Goal: Transaction & Acquisition: Book appointment/travel/reservation

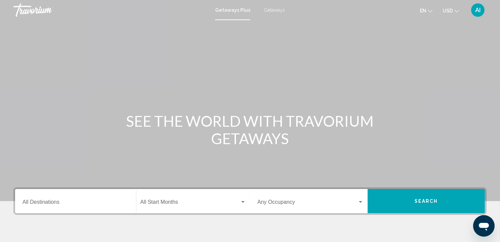
click at [268, 11] on span "Getaways" at bounding box center [274, 9] width 21 height 5
click at [49, 200] on input "Destination All Destinations" at bounding box center [75, 203] width 106 height 6
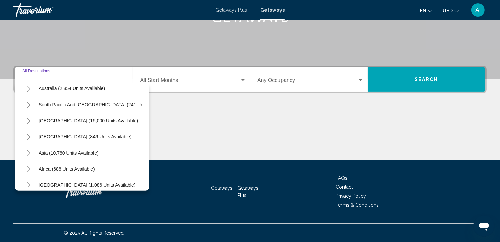
scroll to position [114, 0]
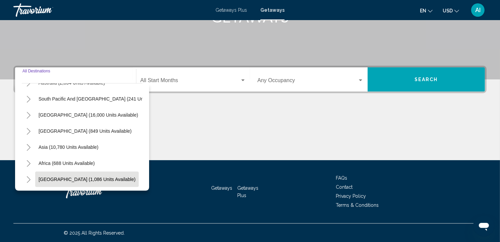
click at [89, 176] on span "[GEOGRAPHIC_DATA] (1,086 units available)" at bounding box center [87, 178] width 97 height 5
type input "**********"
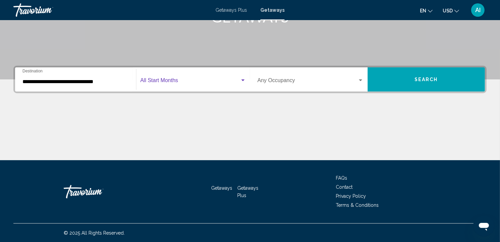
click at [193, 82] on span "Search widget" at bounding box center [190, 82] width 100 height 6
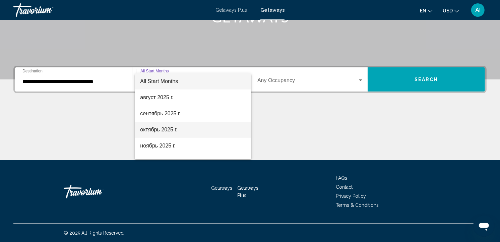
click at [188, 128] on span "октябрь 2025 г." at bounding box center [193, 130] width 106 height 16
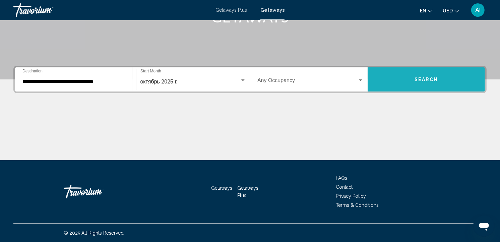
click at [407, 73] on button "Search" at bounding box center [426, 79] width 118 height 24
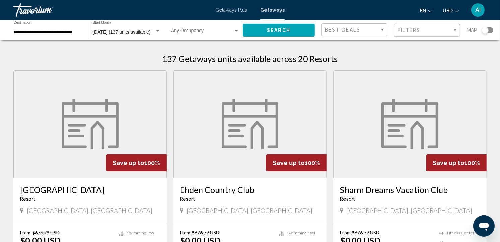
click at [491, 28] on div "Search widget" at bounding box center [487, 29] width 11 height 5
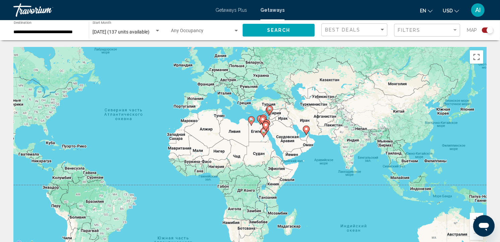
drag, startPoint x: 436, startPoint y: 164, endPoint x: 328, endPoint y: 142, distance: 110.2
click at [328, 142] on div "Чтобы активировать перетаскивание с помощью клавиатуры, нажмите Alt + Ввод. Пос…" at bounding box center [249, 147] width 473 height 201
click at [267, 125] on image "Main content" at bounding box center [266, 125] width 4 height 4
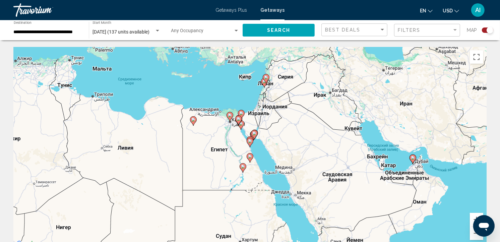
click at [413, 158] on image "Main content" at bounding box center [413, 158] width 4 height 4
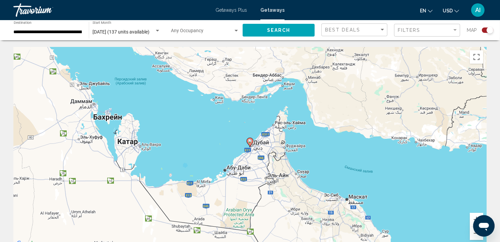
click at [249, 142] on image "Main content" at bounding box center [250, 141] width 4 height 4
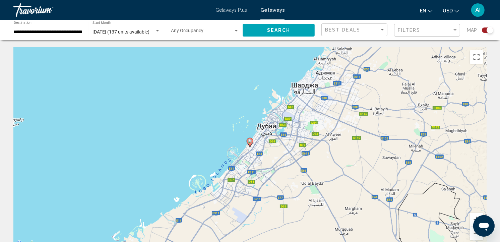
click at [249, 142] on image "Main content" at bounding box center [250, 141] width 4 height 4
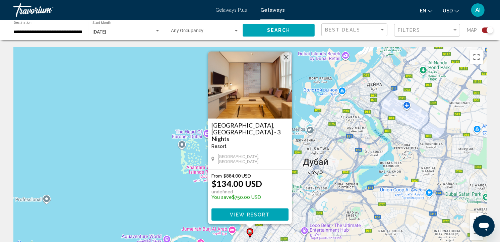
click at [315, 122] on div "Чтобы активировать перетаскивание с помощью клавиатуры, нажмите Alt + Ввод. Пос…" at bounding box center [249, 147] width 473 height 201
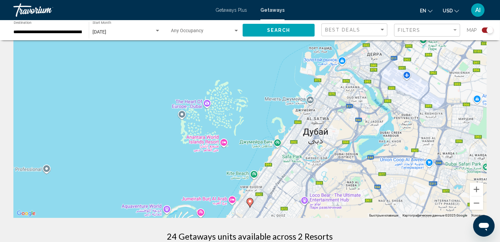
scroll to position [32, 0]
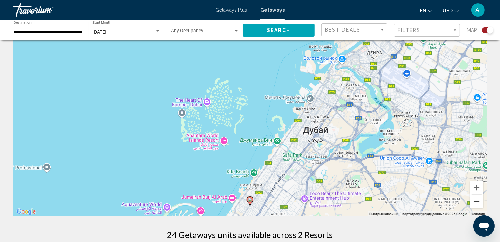
click at [478, 198] on button "Уменьшить" at bounding box center [476, 201] width 13 height 13
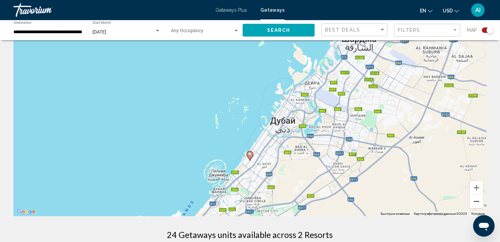
click at [478, 198] on button "Уменьшить" at bounding box center [476, 201] width 13 height 13
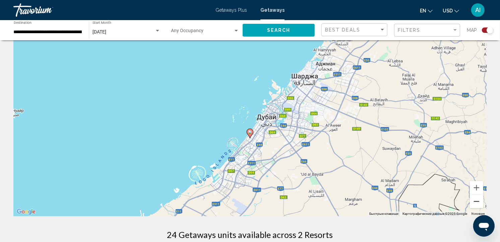
click at [478, 198] on button "Уменьшить" at bounding box center [476, 201] width 13 height 13
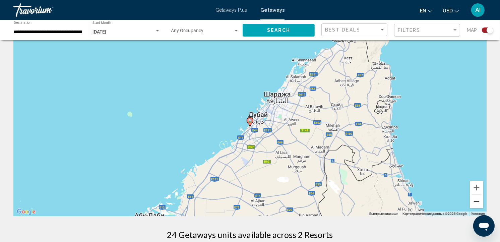
click at [478, 198] on button "Уменьшить" at bounding box center [476, 201] width 13 height 13
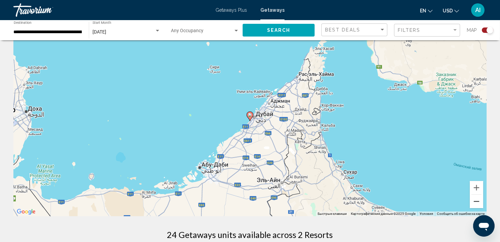
click at [478, 198] on button "Уменьшить" at bounding box center [476, 201] width 13 height 13
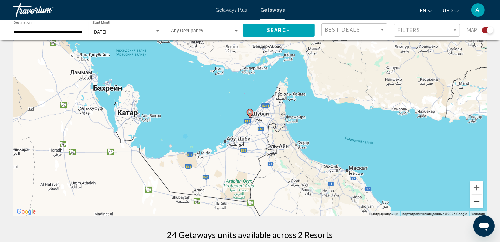
click at [478, 198] on button "Уменьшить" at bounding box center [476, 201] width 13 height 13
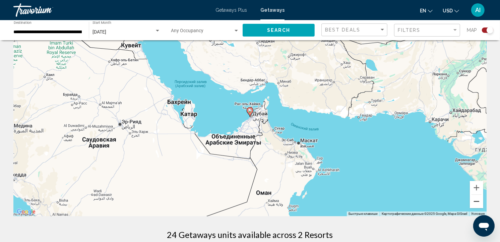
click at [478, 198] on button "Уменьшить" at bounding box center [476, 201] width 13 height 13
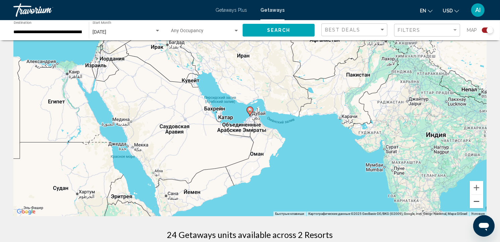
click at [478, 198] on button "Уменьшить" at bounding box center [476, 201] width 13 height 13
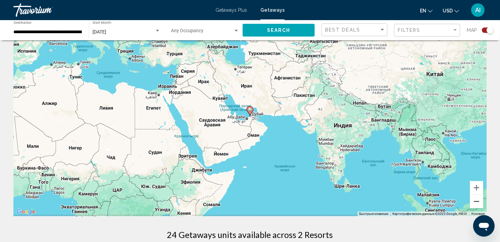
click at [478, 198] on button "Уменьшить" at bounding box center [476, 201] width 13 height 13
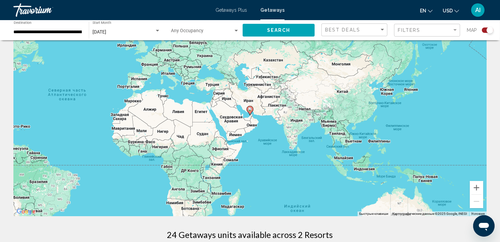
click at [282, 34] on button "Search" at bounding box center [278, 30] width 72 height 12
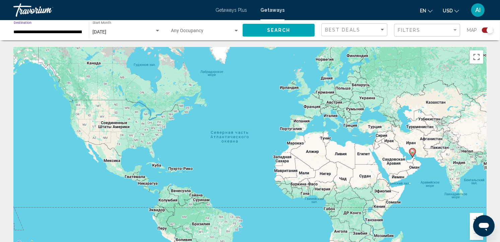
click at [55, 32] on input "**********" at bounding box center [48, 31] width 68 height 5
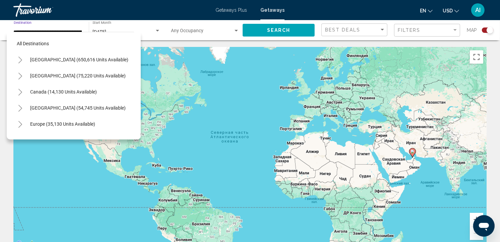
scroll to position [178, 0]
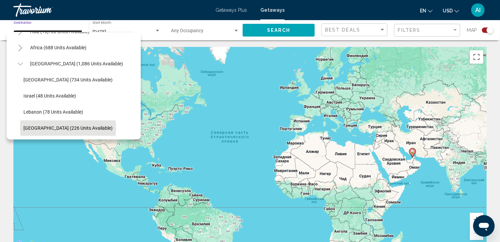
click at [66, 125] on span "[GEOGRAPHIC_DATA] (226 units available)" at bounding box center [67, 127] width 89 height 5
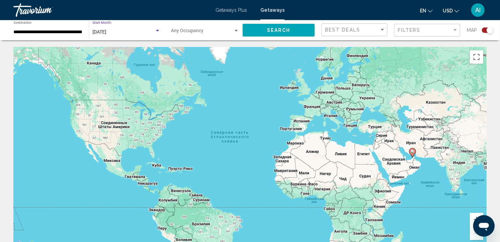
click at [156, 29] on div "Search widget" at bounding box center [157, 30] width 6 height 5
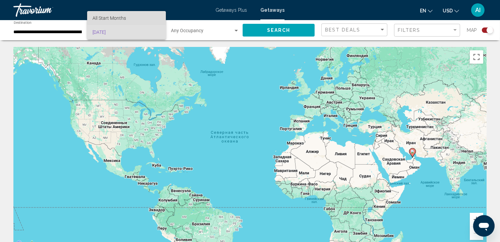
click at [132, 17] on span "All Start Months" at bounding box center [126, 18] width 68 height 14
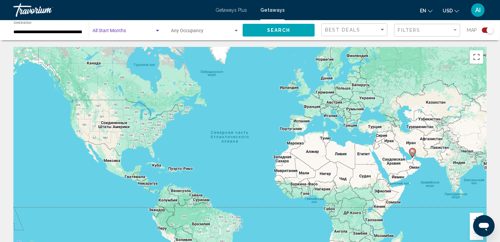
click at [276, 29] on span "Search" at bounding box center [278, 30] width 23 height 5
click at [60, 32] on input "**********" at bounding box center [48, 31] width 68 height 5
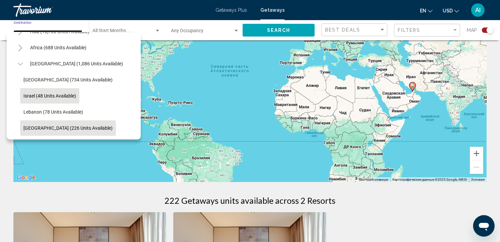
scroll to position [87, 0]
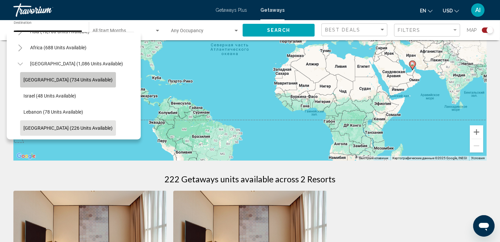
click at [76, 77] on span "[GEOGRAPHIC_DATA] (734 units available)" at bounding box center [67, 79] width 89 height 5
type input "**********"
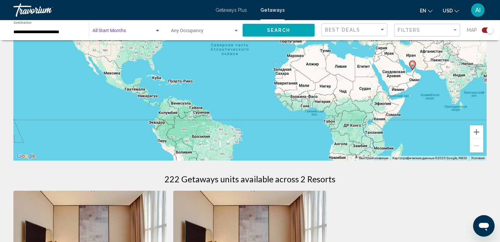
click at [155, 31] on div "Search widget" at bounding box center [157, 30] width 6 height 5
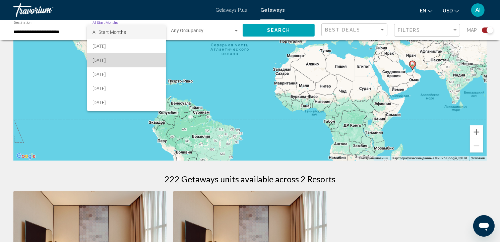
click at [131, 60] on span "[DATE]" at bounding box center [126, 60] width 68 height 14
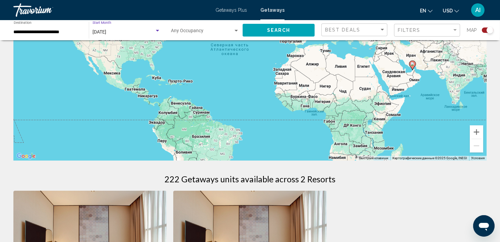
click at [293, 28] on button "Search" at bounding box center [278, 30] width 72 height 12
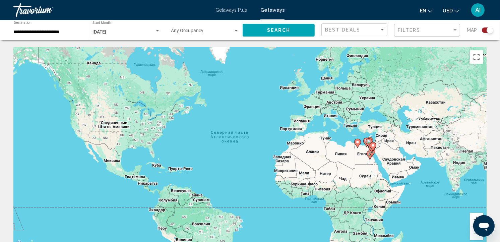
click at [373, 144] on image "Main content" at bounding box center [373, 145] width 4 height 4
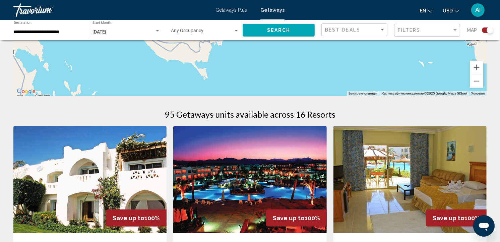
scroll to position [126, 0]
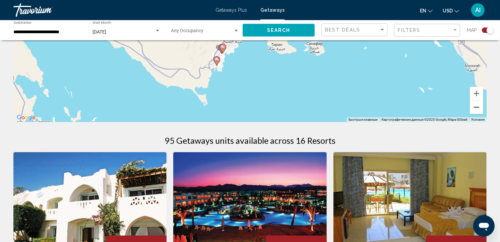
click at [474, 104] on button "Уменьшить" at bounding box center [476, 106] width 13 height 13
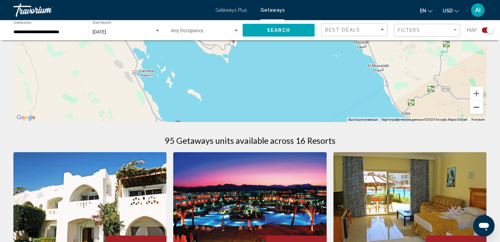
click at [474, 104] on button "Уменьшить" at bounding box center [476, 106] width 13 height 13
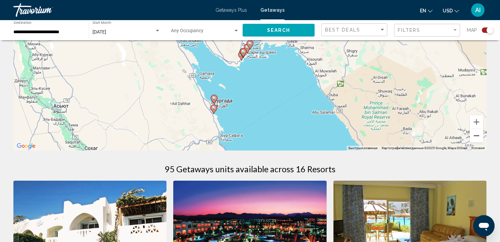
scroll to position [33, 0]
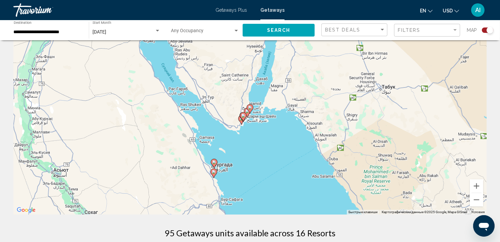
click at [250, 106] on image "Main content" at bounding box center [250, 107] width 4 height 4
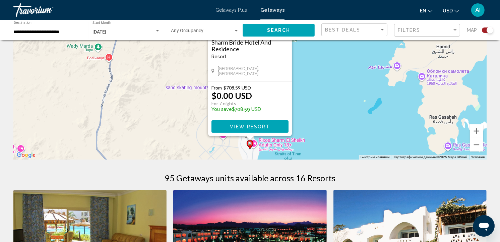
scroll to position [72, 0]
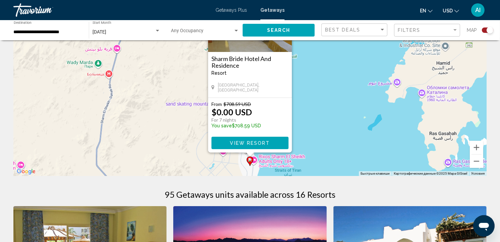
click at [299, 123] on div "Чтобы активировать перетаскивание с помощью клавиатуры, нажмите Alt + Ввод. Пос…" at bounding box center [249, 75] width 473 height 201
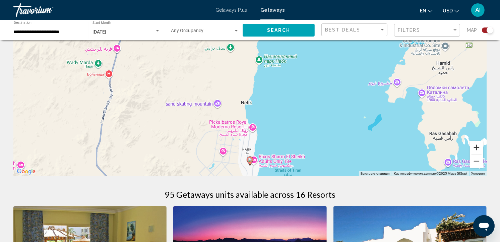
click at [475, 148] on button "Увеличить" at bounding box center [476, 147] width 13 height 13
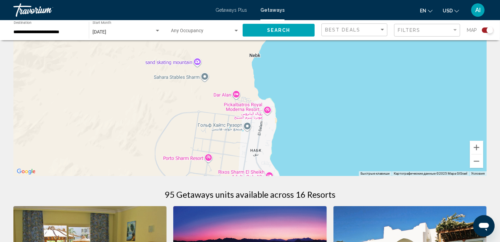
drag, startPoint x: 383, startPoint y: 128, endPoint x: 395, endPoint y: 66, distance: 63.4
click at [395, 66] on div "Main content" at bounding box center [249, 75] width 473 height 201
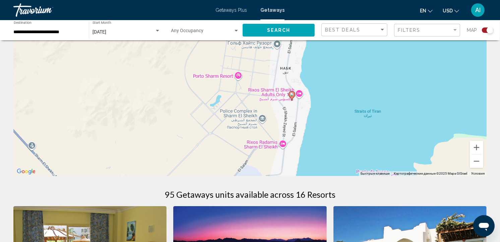
drag, startPoint x: 306, startPoint y: 146, endPoint x: 338, endPoint y: 60, distance: 91.2
click at [338, 60] on div "Чтобы активировать перетаскивание с помощью клавиатуры, нажмите Alt + Ввод. Пос…" at bounding box center [249, 75] width 473 height 201
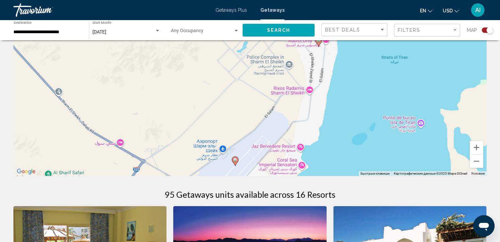
drag, startPoint x: 320, startPoint y: 89, endPoint x: 334, endPoint y: 65, distance: 28.2
click at [334, 65] on div "Чтобы активировать перетаскивание с помощью клавиатуры, нажмите Alt + Ввод. Пос…" at bounding box center [249, 75] width 473 height 201
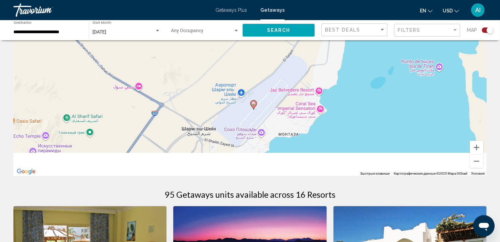
drag, startPoint x: 318, startPoint y: 118, endPoint x: 337, endPoint y: 62, distance: 58.9
click at [337, 62] on div "Чтобы активировать перетаскивание с помощью клавиатуры, нажмите Alt + Ввод. Пос…" at bounding box center [249, 75] width 473 height 201
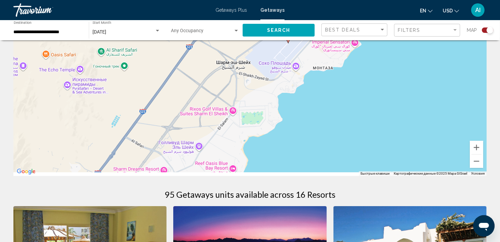
drag, startPoint x: 315, startPoint y: 108, endPoint x: 346, endPoint y: 48, distance: 67.4
click at [346, 48] on div "Чтобы активировать перетаскивание с помощью клавиатуры, нажмите Alt + Ввод. Пос…" at bounding box center [249, 75] width 473 height 201
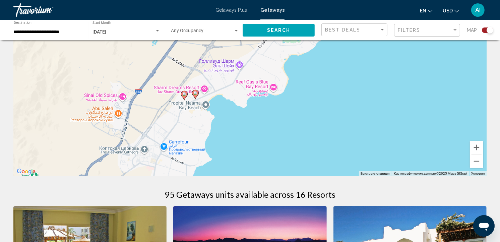
drag, startPoint x: 298, startPoint y: 132, endPoint x: 339, endPoint y: 50, distance: 90.9
click at [339, 50] on div "Чтобы активировать перетаскивание с помощью клавиатуры, нажмите Alt + Ввод. Пос…" at bounding box center [249, 75] width 473 height 201
click at [196, 91] on image "Main content" at bounding box center [195, 93] width 4 height 4
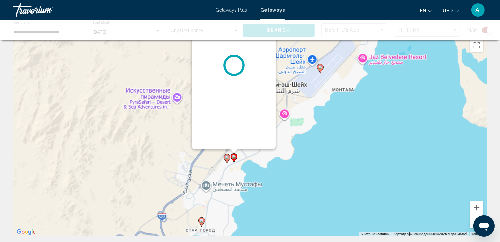
scroll to position [0, 0]
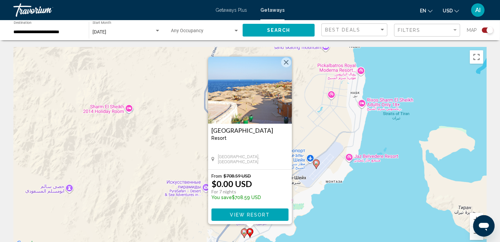
click at [287, 59] on button "Закрыть" at bounding box center [286, 62] width 10 height 10
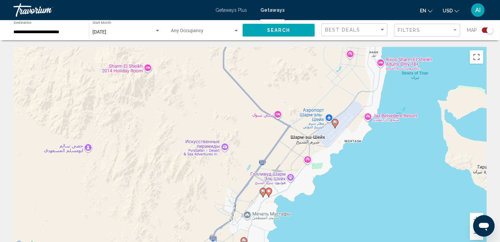
drag, startPoint x: 223, startPoint y: 196, endPoint x: 248, endPoint y: 126, distance: 74.6
click at [246, 139] on div "Чтобы активировать перетаскивание с помощью клавиатуры, нажмите Alt + Ввод. Пос…" at bounding box center [249, 147] width 473 height 201
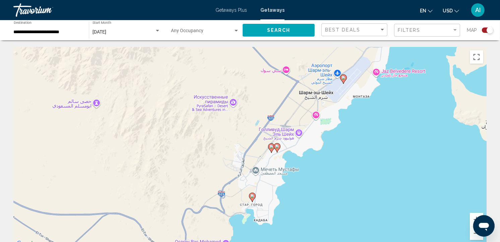
click at [269, 146] on icon "Main content" at bounding box center [271, 148] width 6 height 9
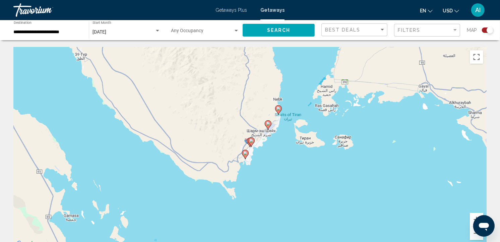
click at [250, 141] on image "Main content" at bounding box center [251, 141] width 4 height 4
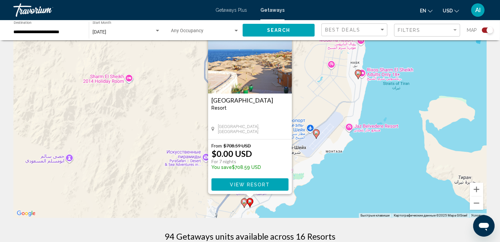
scroll to position [72, 0]
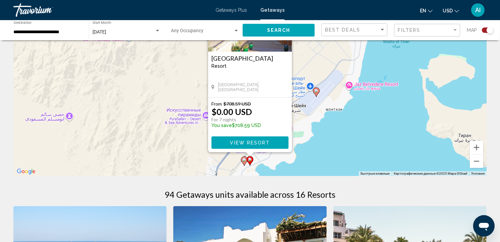
click at [253, 145] on span "View Resort" at bounding box center [250, 142] width 40 height 5
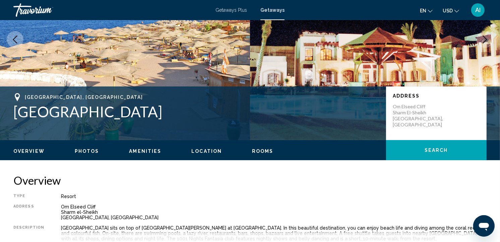
scroll to position [92, 0]
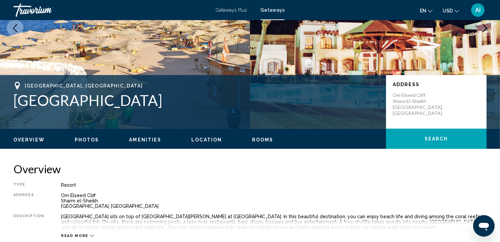
click at [258, 141] on span "Rooms" at bounding box center [262, 139] width 21 height 5
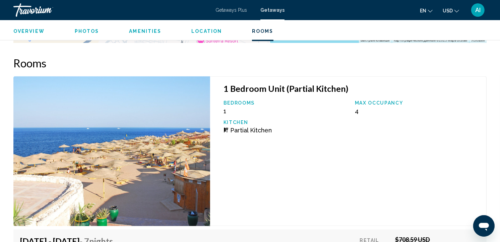
scroll to position [962, 0]
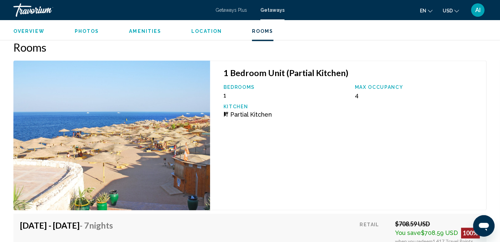
click at [258, 141] on div "1 Bedroom Unit (Partial Kitchen) Bedrooms 1 Max Occupancy 4 Kitchen Partial Kit…" at bounding box center [348, 136] width 276 height 150
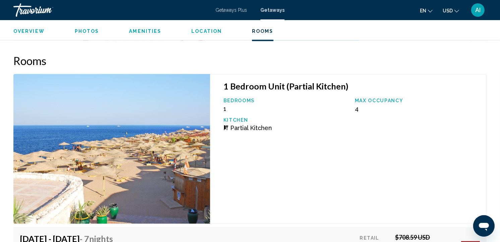
scroll to position [944, 0]
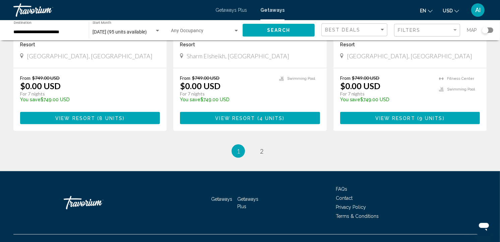
scroll to position [849, 0]
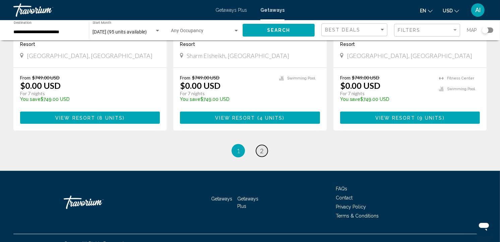
click at [263, 147] on span "2" at bounding box center [261, 150] width 3 height 7
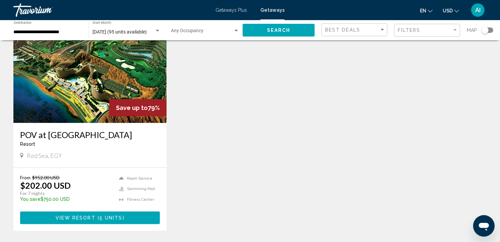
scroll to position [309, 0]
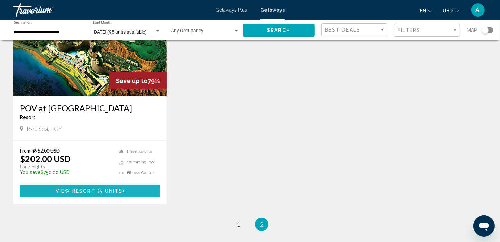
click at [127, 187] on button "View Resort ( 5 units )" at bounding box center [90, 191] width 140 height 12
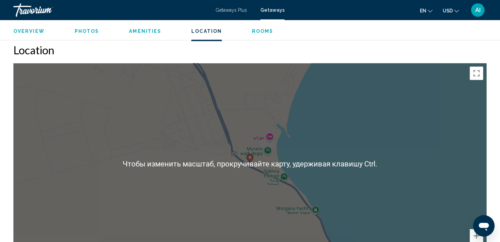
scroll to position [829, 0]
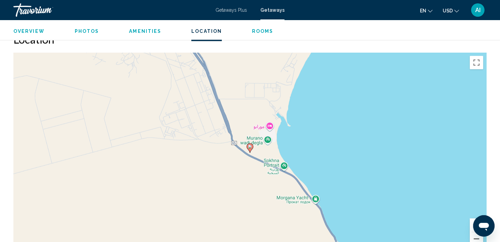
click at [472, 235] on button "Уменьшить" at bounding box center [476, 238] width 13 height 13
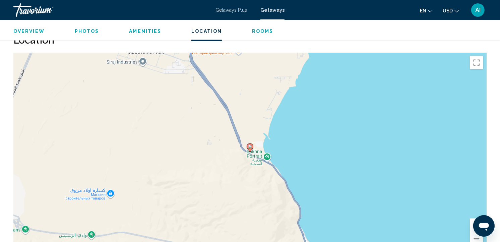
click at [472, 235] on button "Уменьшить" at bounding box center [476, 238] width 13 height 13
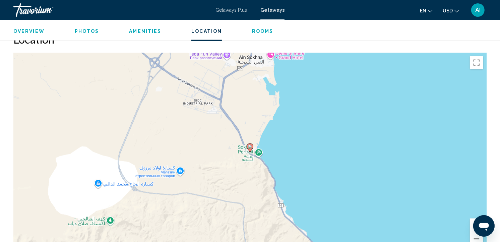
click at [472, 235] on button "Уменьшить" at bounding box center [476, 238] width 13 height 13
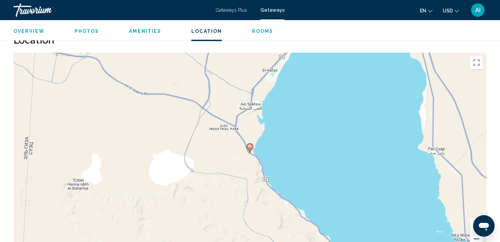
click at [472, 235] on button "Уменьшить" at bounding box center [476, 238] width 13 height 13
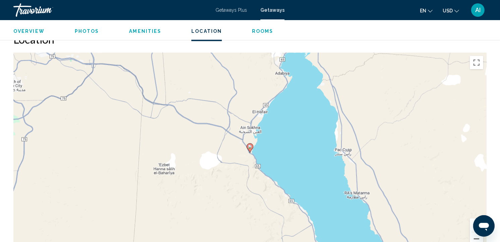
click at [472, 235] on button "Уменьшить" at bounding box center [476, 238] width 13 height 13
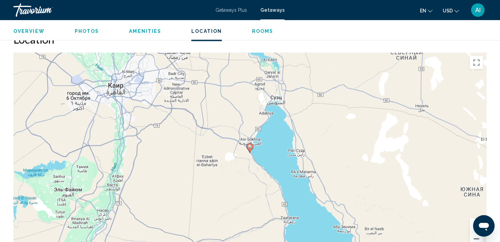
click at [472, 235] on button "Уменьшить" at bounding box center [476, 238] width 13 height 13
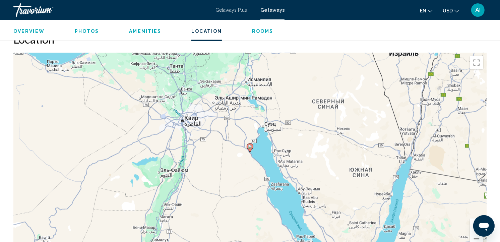
click at [472, 235] on button "Уменьшить" at bounding box center [476, 238] width 13 height 13
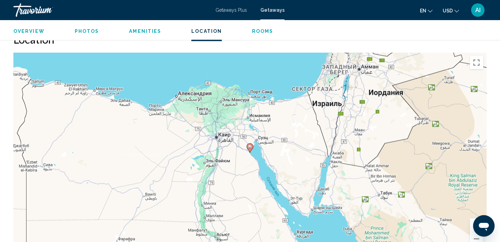
click at [85, 32] on span "Photos" at bounding box center [87, 30] width 24 height 5
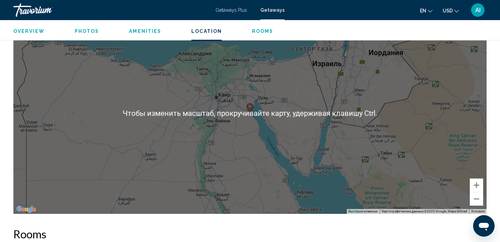
scroll to position [835, 0]
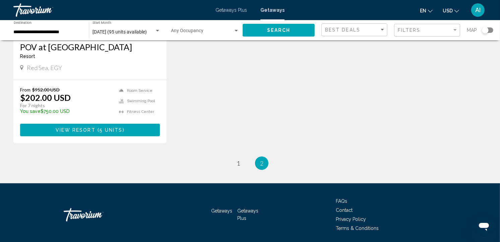
scroll to position [393, 0]
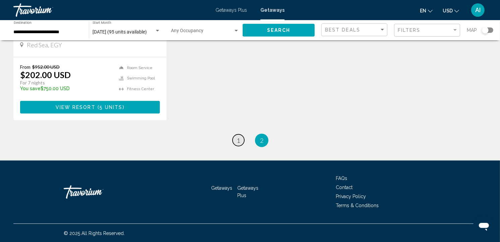
click at [237, 141] on span "1" at bounding box center [237, 140] width 3 height 7
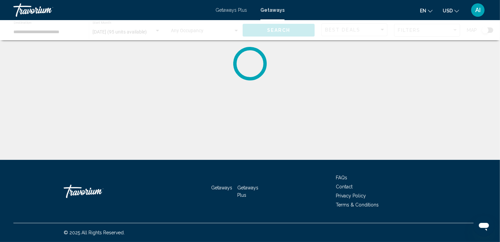
scroll to position [0, 0]
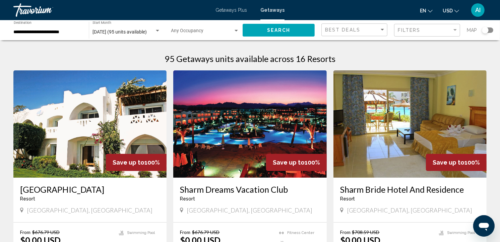
click at [237, 141] on img "Main content" at bounding box center [249, 123] width 153 height 107
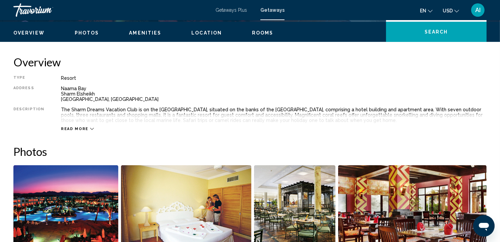
scroll to position [196, 0]
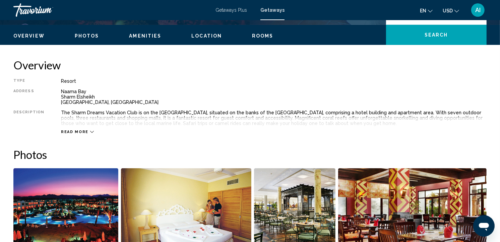
click at [204, 34] on span "Location" at bounding box center [206, 35] width 30 height 5
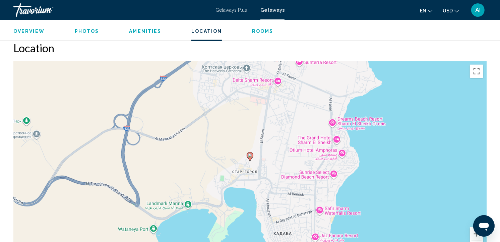
scroll to position [756, 0]
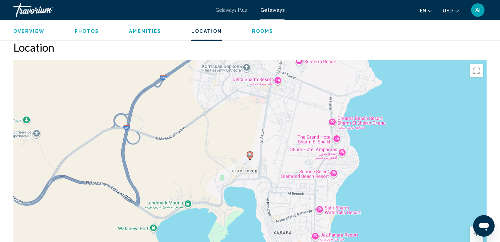
click at [255, 32] on span "Rooms" at bounding box center [262, 30] width 21 height 5
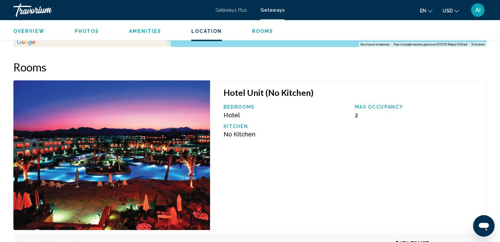
click at [255, 32] on span "Rooms" at bounding box center [262, 30] width 21 height 5
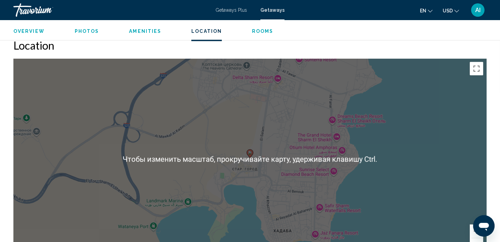
scroll to position [750, 0]
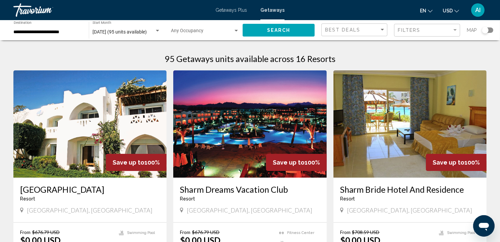
click at [64, 142] on img "Main content" at bounding box center [89, 123] width 153 height 107
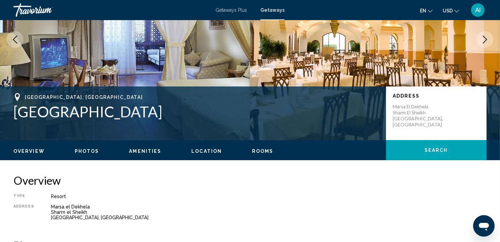
scroll to position [86, 0]
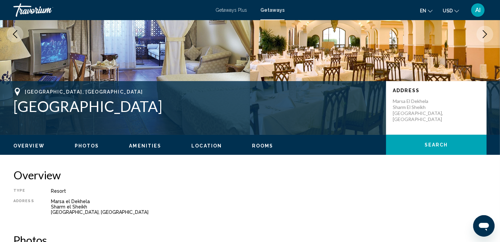
click at [254, 143] on span "Rooms" at bounding box center [262, 145] width 21 height 5
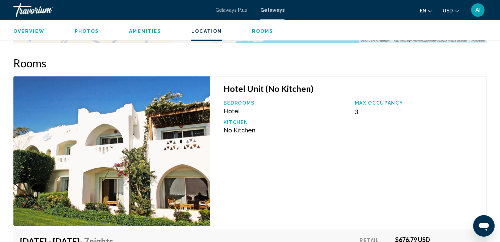
scroll to position [975, 0]
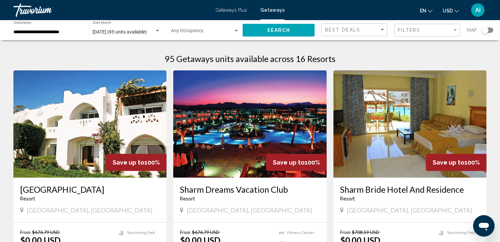
click at [211, 133] on img "Main content" at bounding box center [249, 123] width 153 height 107
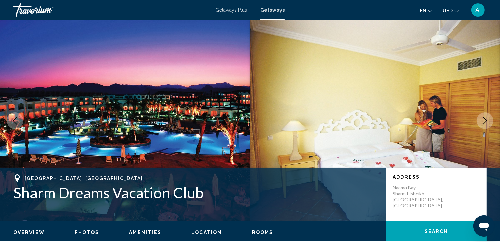
click at [260, 232] on span "Rooms" at bounding box center [262, 231] width 21 height 5
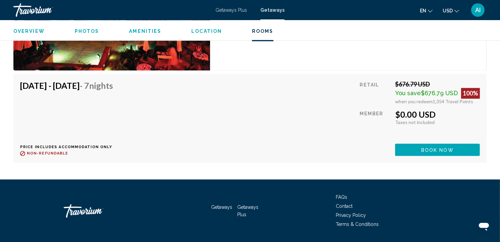
scroll to position [1149, 0]
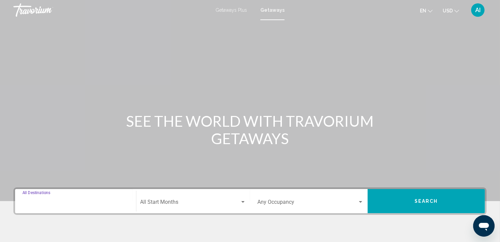
click at [69, 205] on input "Destination All Destinations" at bounding box center [75, 203] width 106 height 6
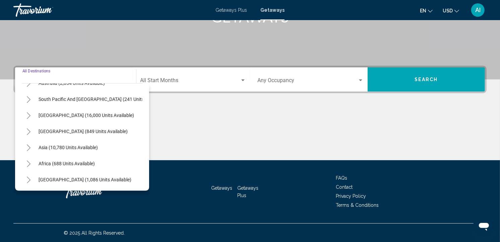
scroll to position [114, 0]
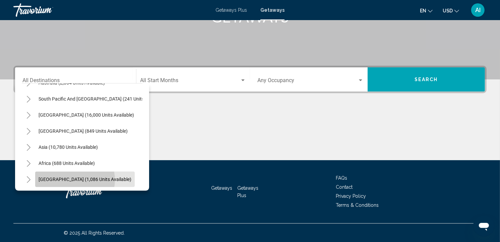
click at [74, 176] on span "[GEOGRAPHIC_DATA] (1,086 units available)" at bounding box center [85, 178] width 93 height 5
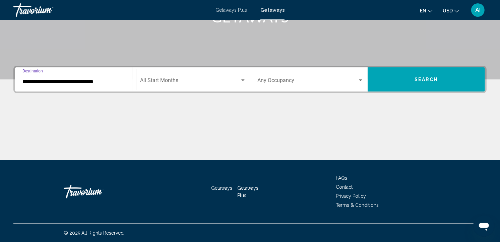
click at [62, 83] on input "**********" at bounding box center [75, 82] width 106 height 6
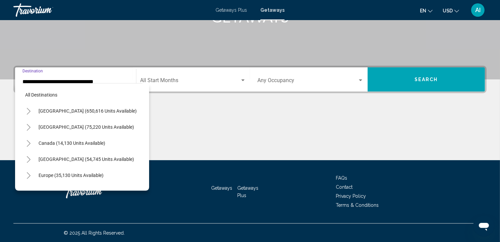
scroll to position [155, 0]
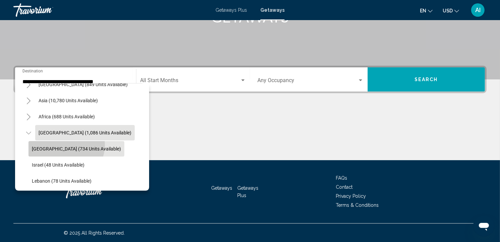
click at [66, 144] on button "[GEOGRAPHIC_DATA] (734 units available)" at bounding box center [76, 148] width 96 height 15
type input "**********"
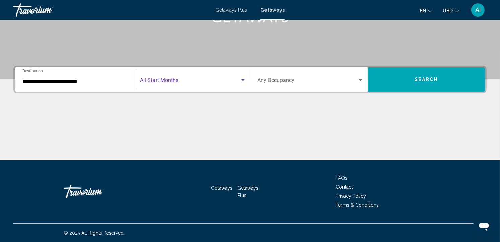
click at [157, 82] on span "Search widget" at bounding box center [190, 82] width 100 height 6
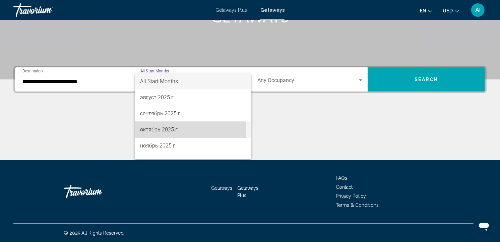
click at [166, 129] on span "октябрь 2025 г." at bounding box center [193, 130] width 106 height 16
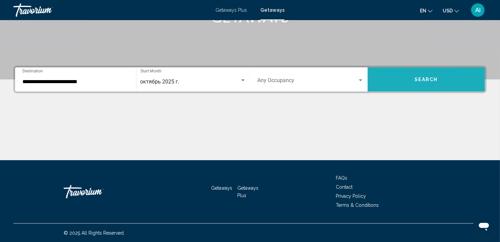
click at [386, 80] on button "Search" at bounding box center [426, 79] width 118 height 24
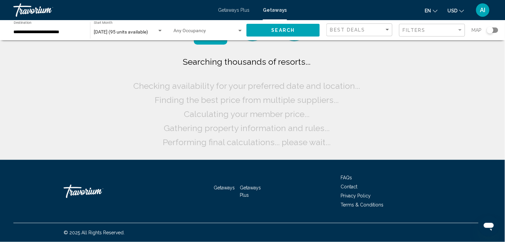
click at [386, 80] on div "Searching thousands of resorts... Checking availability for your preferred date…" at bounding box center [252, 80] width 505 height 160
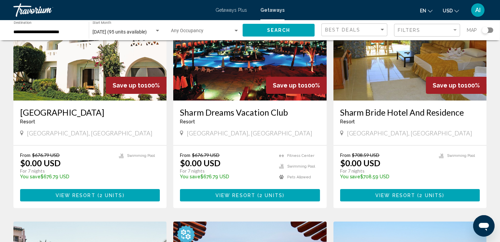
scroll to position [84, 0]
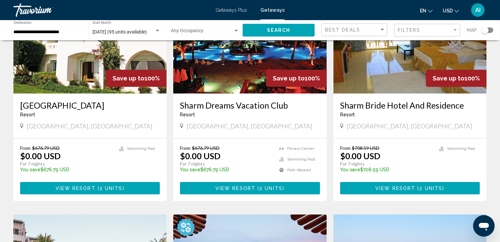
click at [388, 79] on img "Main content" at bounding box center [409, 39] width 153 height 107
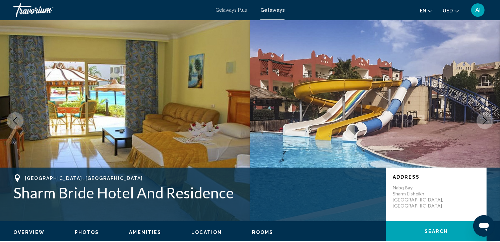
click at [260, 230] on span "Rooms" at bounding box center [262, 231] width 21 height 5
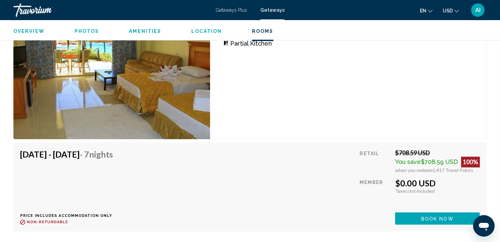
scroll to position [1050, 0]
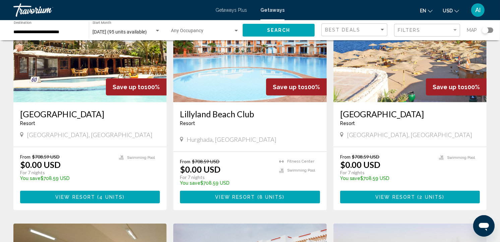
scroll to position [304, 0]
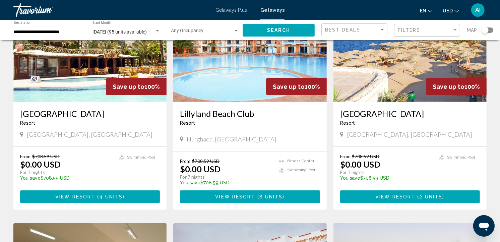
click at [76, 81] on img "Main content" at bounding box center [89, 48] width 153 height 107
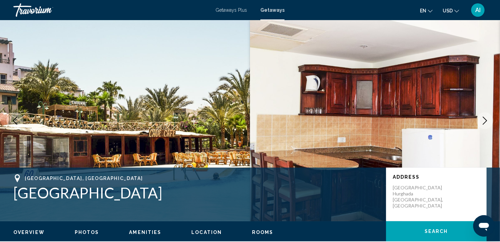
click at [258, 231] on span "Rooms" at bounding box center [262, 231] width 21 height 5
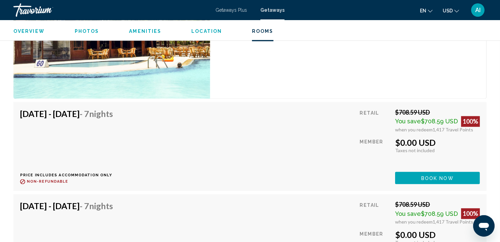
scroll to position [1162, 0]
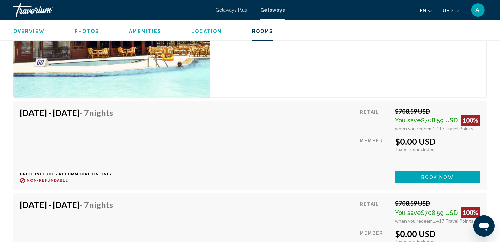
click at [201, 31] on span "Location" at bounding box center [206, 30] width 30 height 5
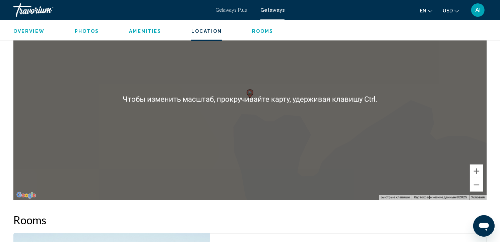
scroll to position [870, 0]
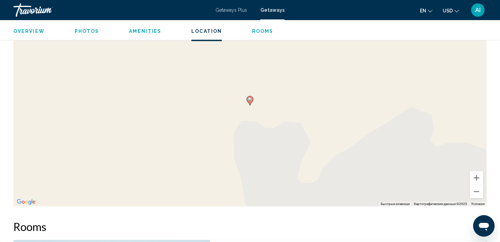
click at [403, 165] on div "Чтобы активировать перетаскивание с помощью клавиатуры, нажмите Alt + Ввод. Пос…" at bounding box center [249, 105] width 473 height 201
click at [476, 193] on button "Уменьшить" at bounding box center [476, 191] width 13 height 13
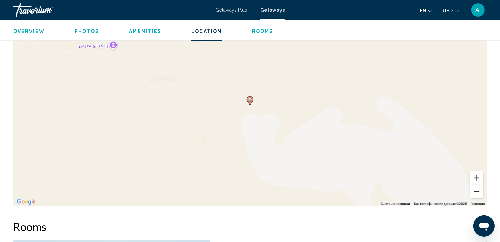
click at [476, 193] on button "Уменьшить" at bounding box center [476, 191] width 13 height 13
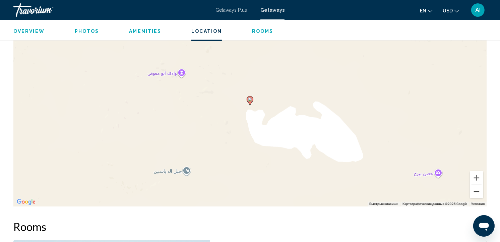
click at [476, 193] on button "Уменьшить" at bounding box center [476, 191] width 13 height 13
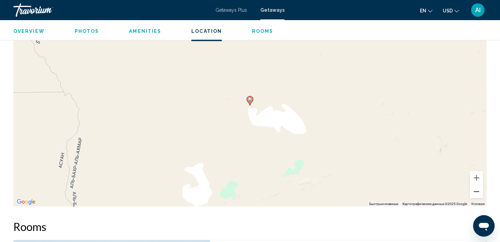
click at [476, 193] on button "Уменьшить" at bounding box center [476, 191] width 13 height 13
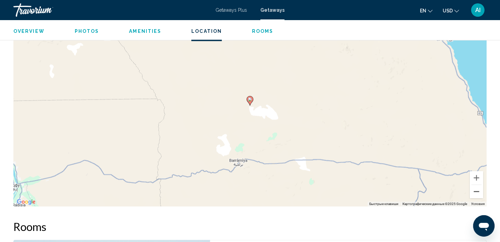
click at [476, 193] on button "Уменьшить" at bounding box center [476, 191] width 13 height 13
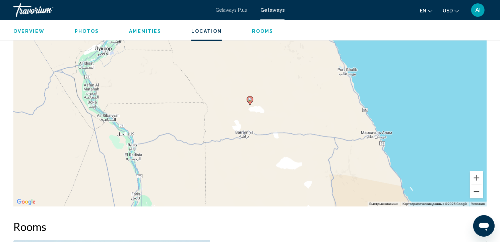
click at [476, 193] on button "Уменьшить" at bounding box center [476, 191] width 13 height 13
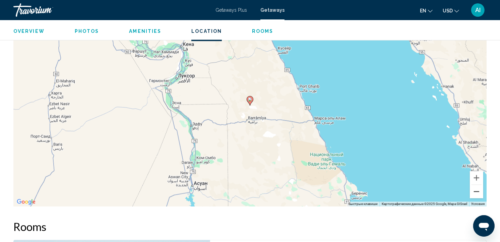
click at [476, 193] on button "Уменьшить" at bounding box center [476, 191] width 13 height 13
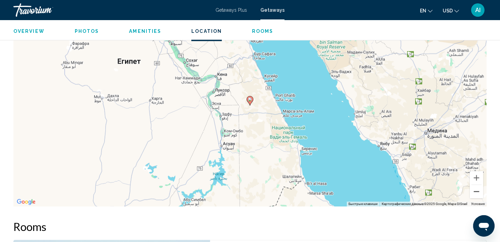
click at [476, 193] on button "Уменьшить" at bounding box center [476, 191] width 13 height 13
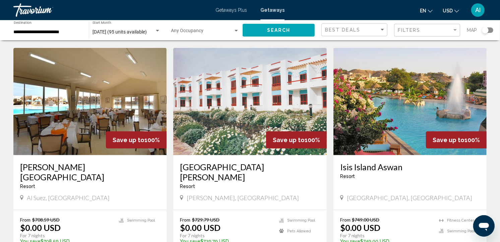
scroll to position [480, 0]
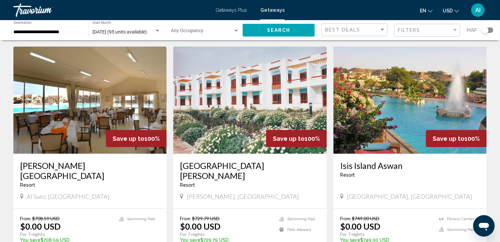
click at [119, 122] on img "Main content" at bounding box center [89, 100] width 153 height 107
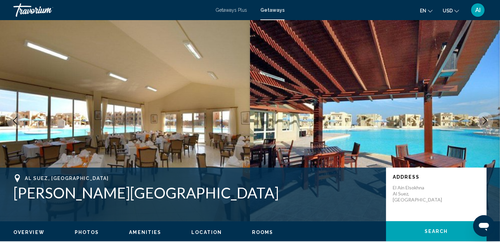
click at [259, 230] on span "Rooms" at bounding box center [262, 231] width 21 height 5
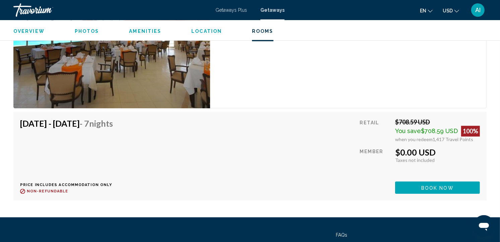
scroll to position [1389, 0]
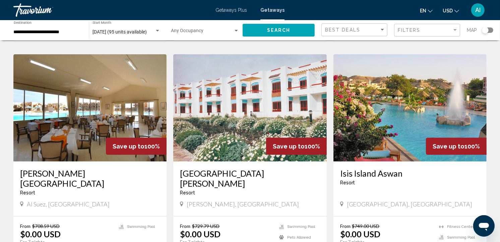
scroll to position [484, 0]
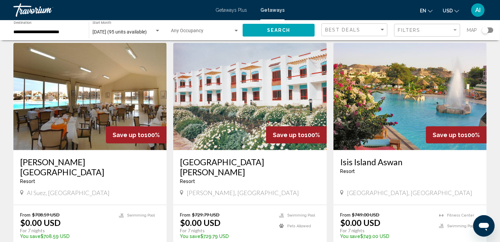
click at [205, 118] on img "Main content" at bounding box center [249, 96] width 153 height 107
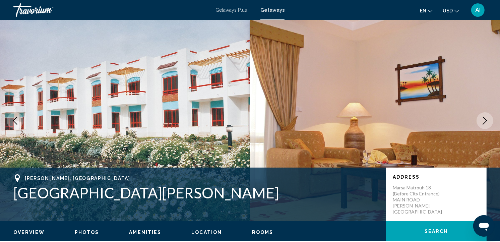
click at [261, 232] on span "Rooms" at bounding box center [262, 231] width 21 height 5
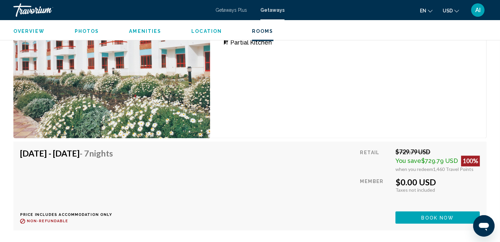
scroll to position [936, 0]
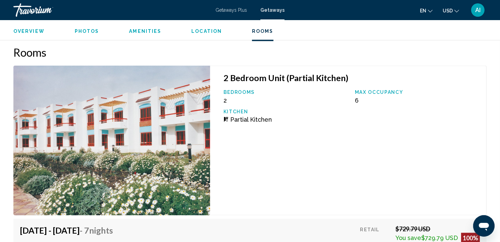
click at [206, 29] on span "Location" at bounding box center [206, 30] width 30 height 5
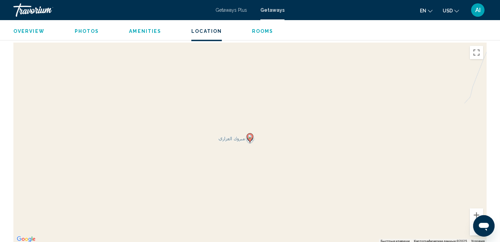
scroll to position [707, 0]
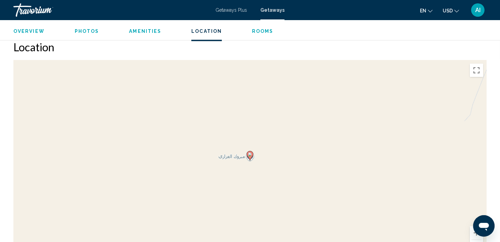
click at [121, 68] on div "Чтобы активировать перетаскивание с помощью клавиатуры, нажмите Alt + Ввод. Пос…" at bounding box center [249, 160] width 473 height 201
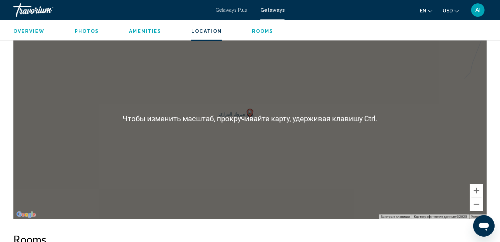
scroll to position [750, 0]
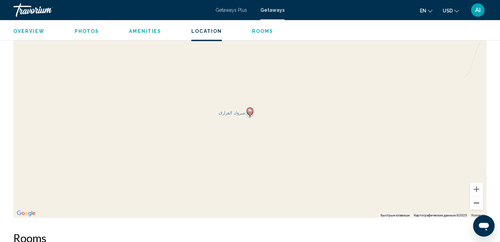
click at [474, 203] on button "Уменьшить" at bounding box center [476, 202] width 13 height 13
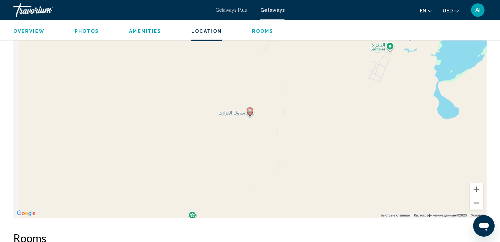
click at [474, 203] on button "Уменьшить" at bounding box center [476, 202] width 13 height 13
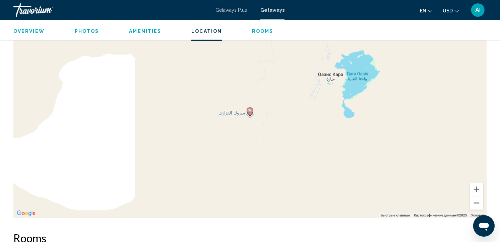
click at [474, 203] on button "Уменьшить" at bounding box center [476, 202] width 13 height 13
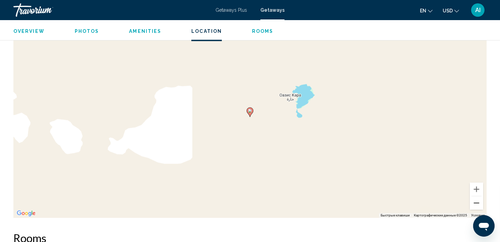
click at [474, 203] on button "Уменьшить" at bounding box center [476, 202] width 13 height 13
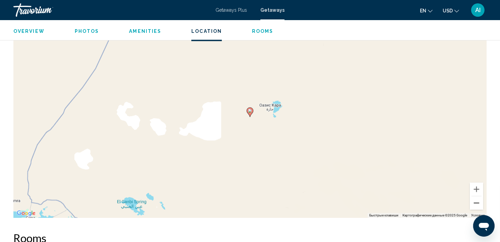
click at [474, 203] on button "Уменьшить" at bounding box center [476, 202] width 13 height 13
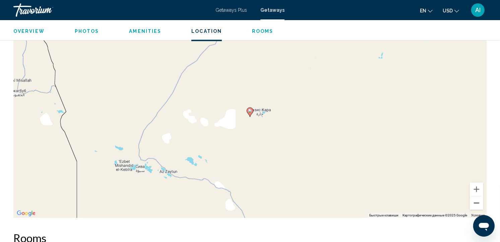
click at [474, 203] on button "Уменьшить" at bounding box center [476, 202] width 13 height 13
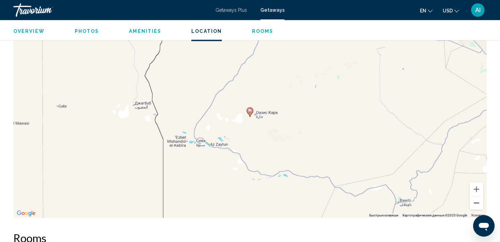
click at [474, 203] on button "Уменьшить" at bounding box center [476, 202] width 13 height 13
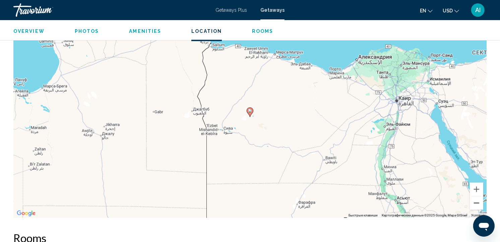
click at [474, 203] on button "Уменьшить" at bounding box center [476, 202] width 13 height 13
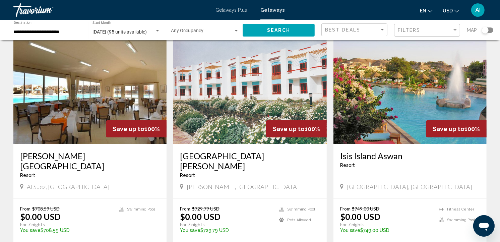
scroll to position [490, 0]
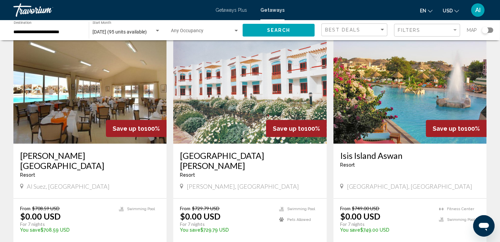
click at [357, 116] on img "Main content" at bounding box center [409, 90] width 153 height 107
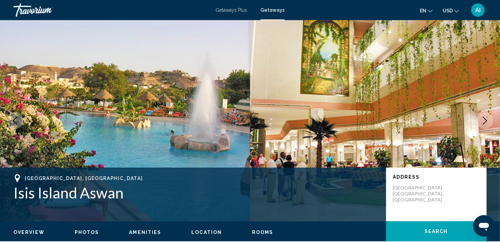
click at [261, 232] on span "Rooms" at bounding box center [262, 231] width 21 height 5
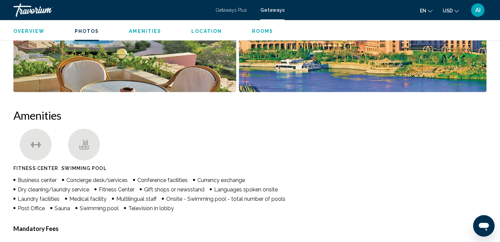
scroll to position [424, 0]
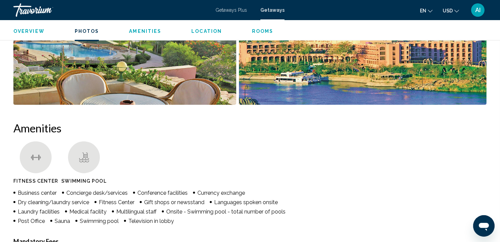
drag, startPoint x: 262, startPoint y: 225, endPoint x: 203, endPoint y: 29, distance: 204.5
click at [203, 29] on span "Location" at bounding box center [206, 30] width 30 height 5
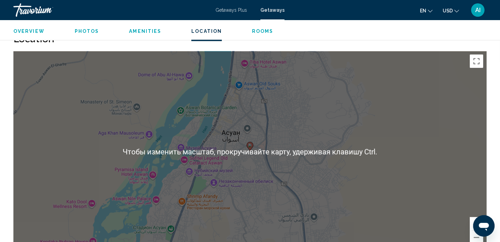
scroll to position [972, 0]
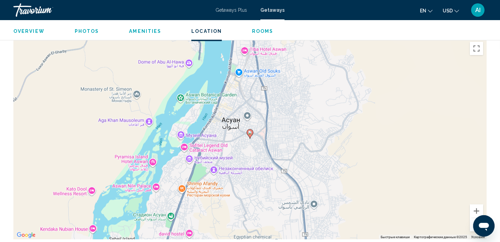
click at [471, 219] on button "Уменьшить" at bounding box center [476, 224] width 13 height 13
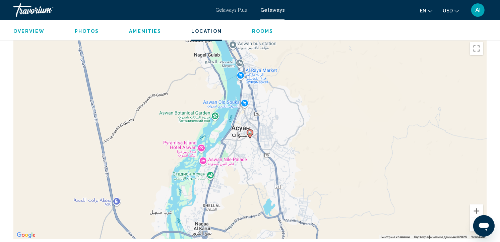
click at [471, 219] on button "Уменьшить" at bounding box center [476, 224] width 13 height 13
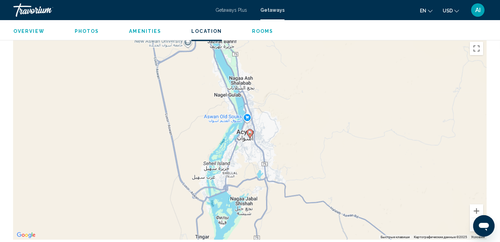
click at [471, 219] on button "Уменьшить" at bounding box center [476, 224] width 13 height 13
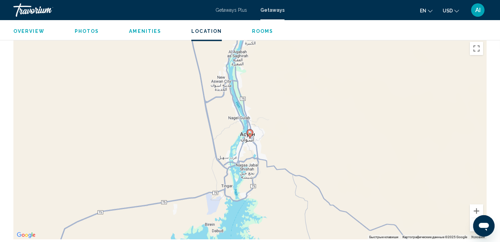
click at [471, 219] on button "Уменьшить" at bounding box center [476, 224] width 13 height 13
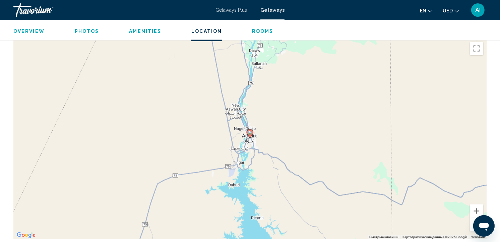
click at [471, 219] on button "Уменьшить" at bounding box center [476, 224] width 13 height 13
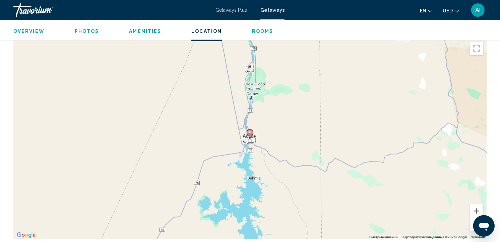
click at [471, 219] on button "Уменьшить" at bounding box center [476, 224] width 13 height 13
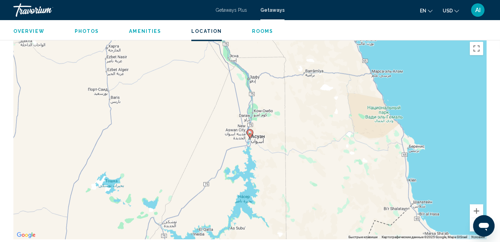
click at [471, 219] on button "Уменьшить" at bounding box center [476, 224] width 13 height 13
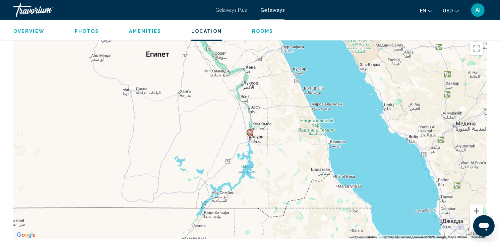
click at [471, 219] on button "Уменьшить" at bounding box center [476, 224] width 13 height 13
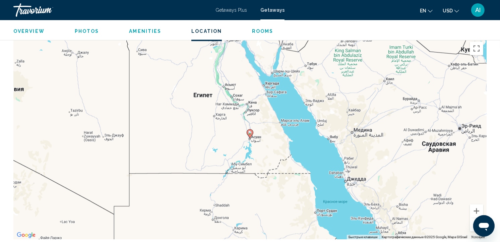
click at [471, 219] on button "Уменьшить" at bounding box center [476, 224] width 13 height 13
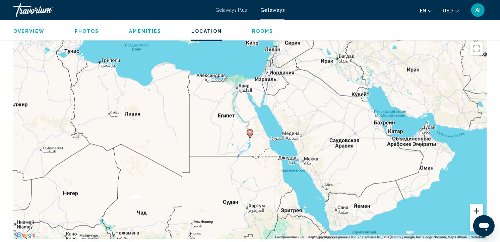
click at [473, 204] on button "Увеличить" at bounding box center [476, 210] width 13 height 13
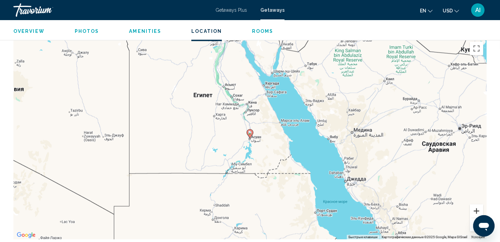
click at [473, 204] on button "Увеличить" at bounding box center [476, 210] width 13 height 13
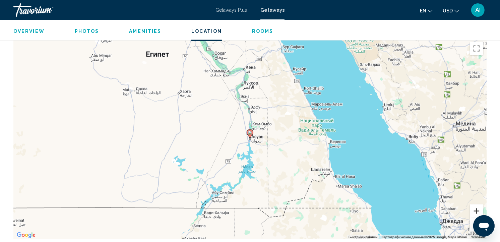
click at [473, 204] on button "Увеличить" at bounding box center [476, 210] width 13 height 13
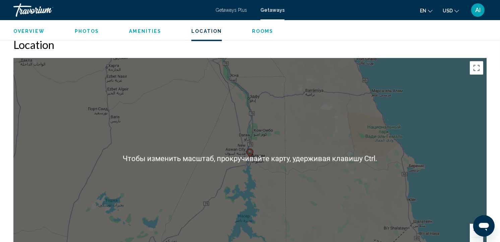
scroll to position [954, 0]
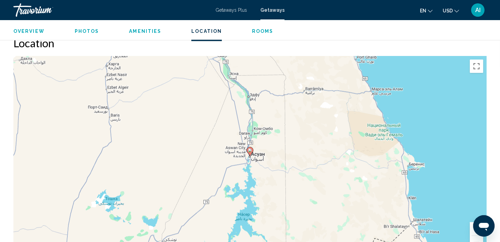
click at [396, 153] on div "Чтобы активировать перетаскивание с помощью клавиатуры, нажмите Alt + Ввод. Пос…" at bounding box center [249, 156] width 473 height 201
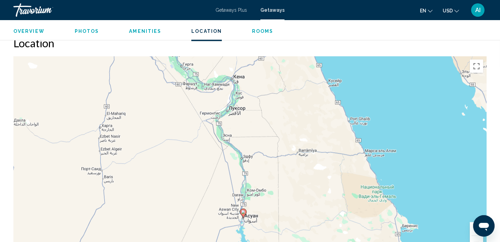
drag, startPoint x: 396, startPoint y: 153, endPoint x: 389, endPoint y: 216, distance: 63.0
click at [389, 216] on div "Чтобы активировать перетаскивание с помощью клавиатуры, нажмите Alt + Ввод. Пос…" at bounding box center [249, 156] width 473 height 201
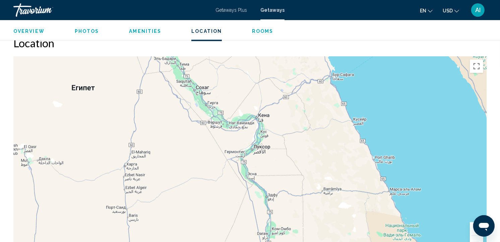
drag, startPoint x: 351, startPoint y: 160, endPoint x: 377, endPoint y: 200, distance: 48.0
click at [377, 200] on div "Чтобы активировать перетаскивание с помощью клавиатуры, нажмите Alt + Ввод. Пос…" at bounding box center [249, 156] width 473 height 201
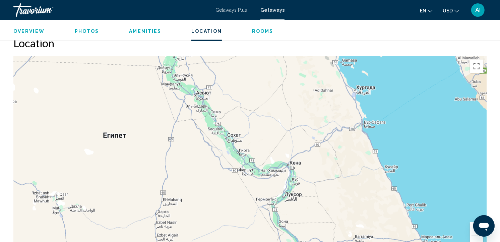
drag, startPoint x: 332, startPoint y: 164, endPoint x: 349, endPoint y: 192, distance: 32.5
click at [349, 192] on div "Чтобы активировать перетаскивание с помощью клавиатуры, нажмите Alt + Ввод. Пос…" at bounding box center [249, 156] width 473 height 201
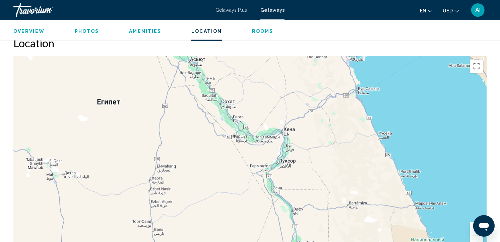
drag, startPoint x: 378, startPoint y: 192, endPoint x: 370, endPoint y: 153, distance: 40.3
click at [370, 153] on div "Main content" at bounding box center [249, 156] width 473 height 201
click at [471, 236] on button "Уменьшить" at bounding box center [476, 242] width 13 height 13
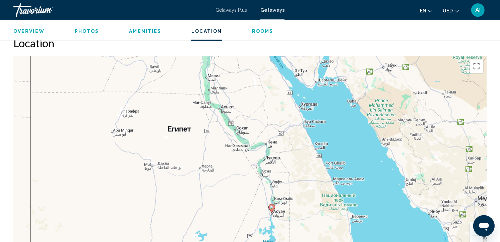
click at [262, 29] on span "Rooms" at bounding box center [262, 30] width 21 height 5
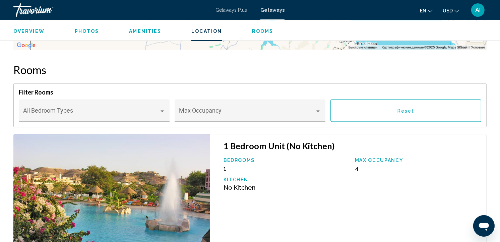
scroll to position [1177, 0]
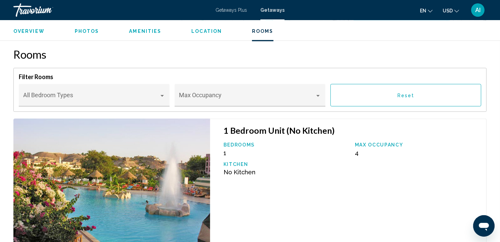
click at [89, 28] on span "Photos" at bounding box center [87, 30] width 24 height 5
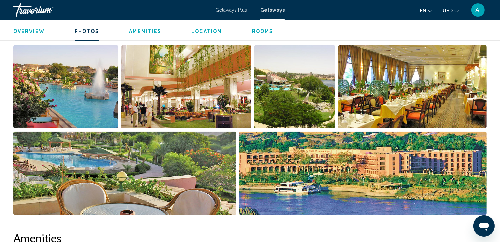
scroll to position [299, 0]
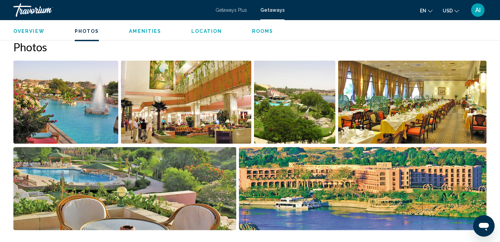
click at [110, 88] on img "Open full-screen image slider" at bounding box center [65, 102] width 105 height 83
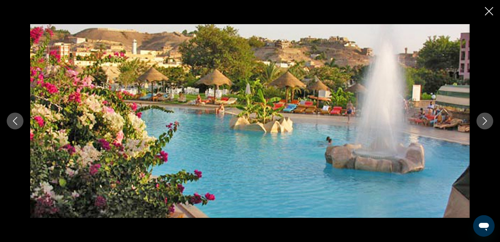
click at [484, 121] on icon "Next image" at bounding box center [485, 121] width 8 height 8
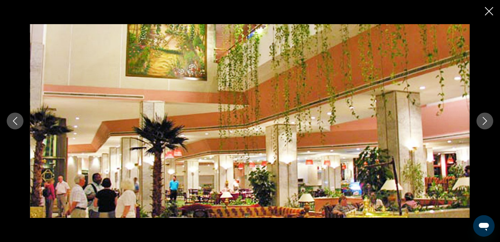
click at [484, 121] on icon "Next image" at bounding box center [485, 121] width 8 height 8
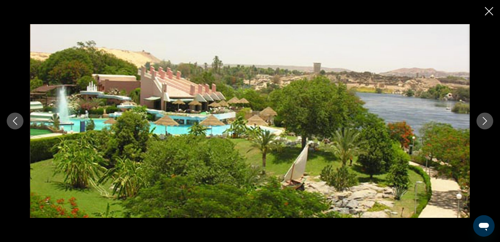
click at [484, 121] on icon "Next image" at bounding box center [485, 121] width 8 height 8
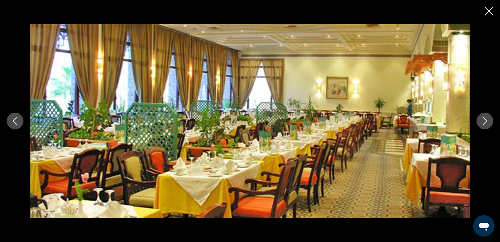
click at [484, 121] on icon "Next image" at bounding box center [485, 121] width 8 height 8
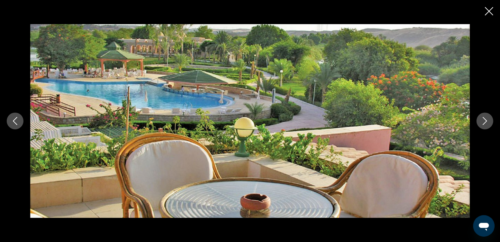
click at [484, 121] on icon "Next image" at bounding box center [485, 121] width 8 height 8
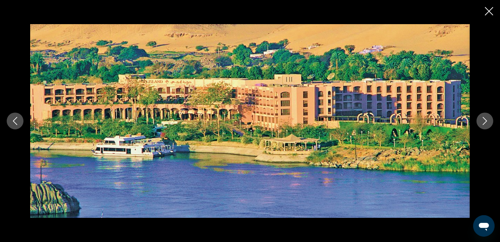
click at [484, 121] on icon "Next image" at bounding box center [485, 121] width 8 height 8
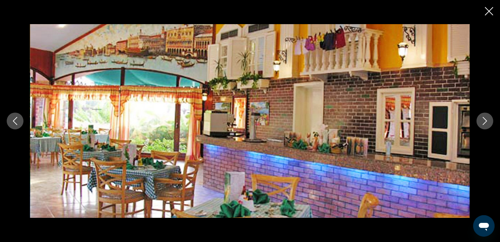
click at [484, 121] on icon "Next image" at bounding box center [485, 121] width 8 height 8
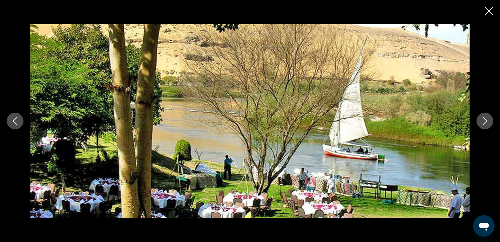
click at [484, 121] on icon "Next image" at bounding box center [485, 121] width 8 height 8
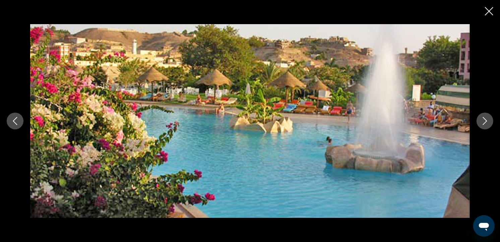
click at [484, 121] on icon "Next image" at bounding box center [485, 121] width 8 height 8
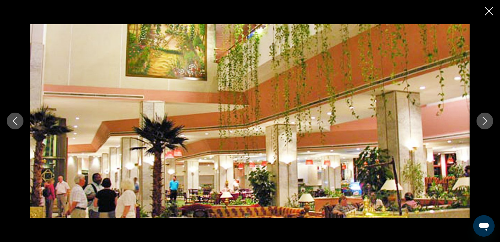
click at [484, 121] on icon "Next image" at bounding box center [485, 121] width 8 height 8
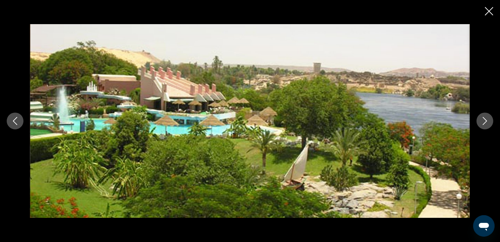
click at [486, 9] on icon "Close slideshow" at bounding box center [489, 11] width 8 height 8
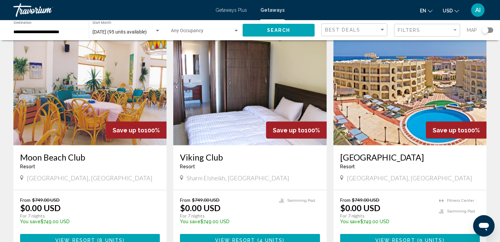
scroll to position [729, 0]
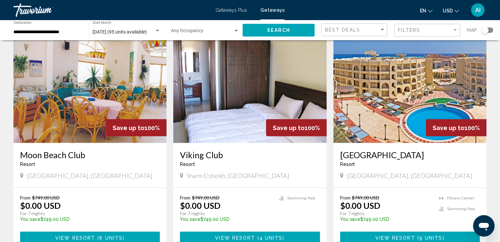
click at [80, 115] on img "Main content" at bounding box center [89, 89] width 153 height 107
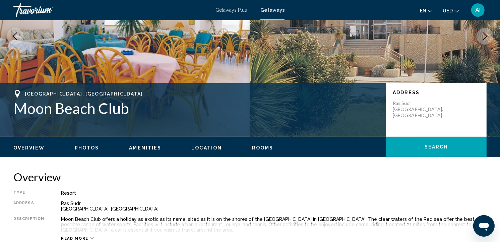
scroll to position [130, 0]
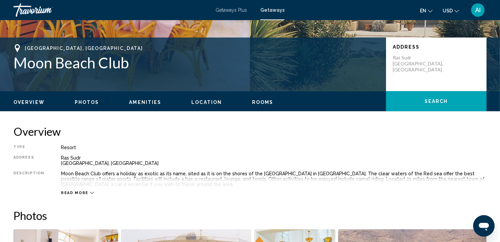
click at [255, 103] on span "Rooms" at bounding box center [262, 101] width 21 height 5
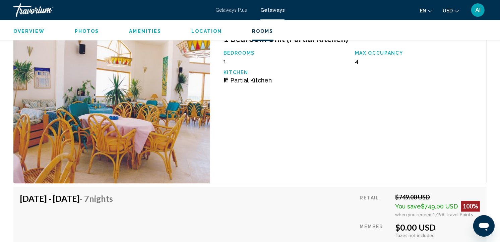
scroll to position [980, 0]
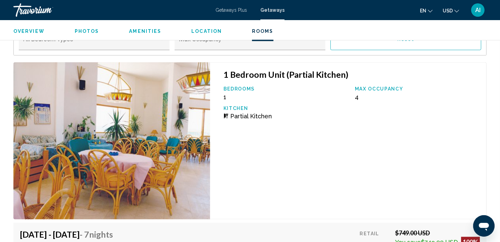
click at [205, 28] on span "Location" at bounding box center [206, 30] width 30 height 5
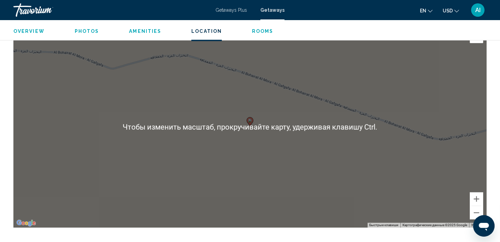
scroll to position [732, 0]
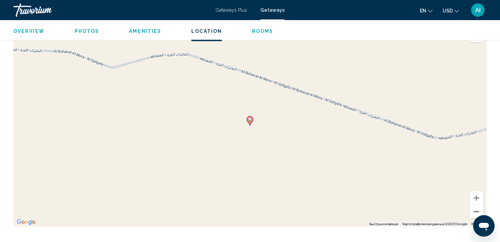
click at [476, 209] on button "Уменьшить" at bounding box center [476, 211] width 13 height 13
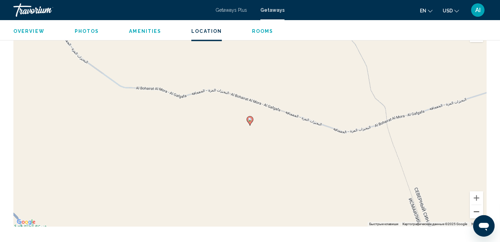
click at [476, 209] on button "Уменьшить" at bounding box center [476, 211] width 13 height 13
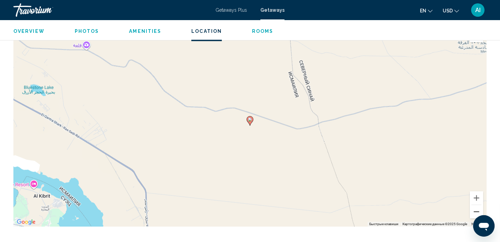
click at [476, 209] on button "Уменьшить" at bounding box center [476, 211] width 13 height 13
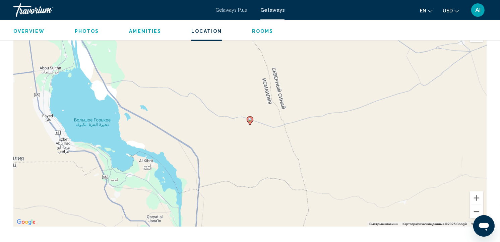
click at [476, 209] on button "Уменьшить" at bounding box center [476, 211] width 13 height 13
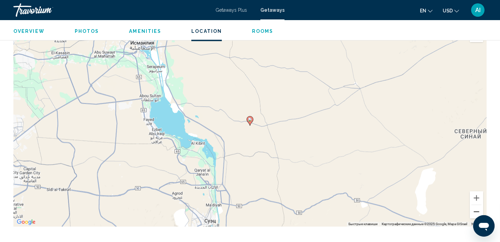
click at [476, 209] on button "Уменьшить" at bounding box center [476, 211] width 13 height 13
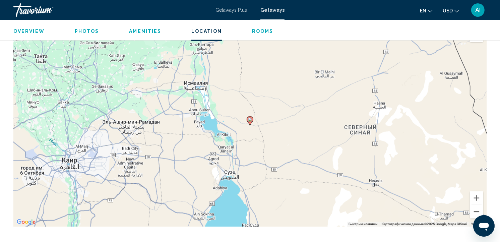
click at [476, 209] on button "Уменьшить" at bounding box center [476, 211] width 13 height 13
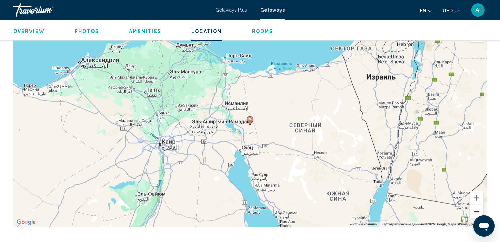
click at [476, 209] on button "Уменьшить" at bounding box center [476, 211] width 13 height 13
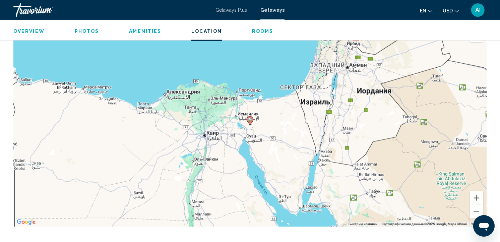
click at [34, 31] on span "Overview" at bounding box center [28, 30] width 31 height 5
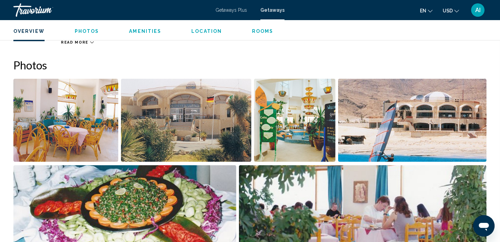
scroll to position [215, 0]
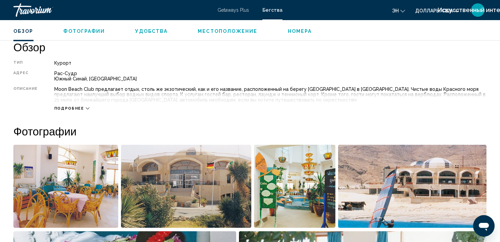
click at [71, 107] on span "Подробнее" at bounding box center [69, 108] width 30 height 4
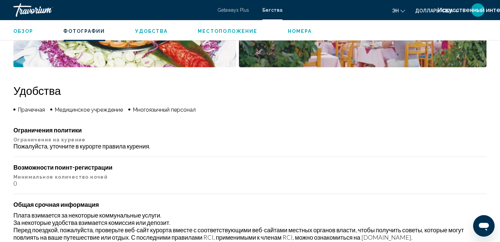
scroll to position [472, 0]
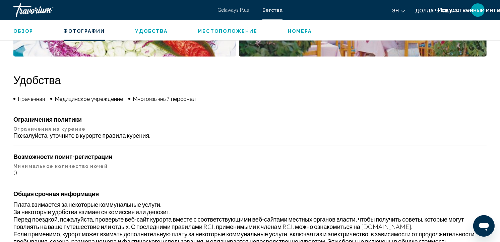
drag, startPoint x: 81, startPoint y: 128, endPoint x: 159, endPoint y: 162, distance: 85.0
click at [159, 162] on div "Возможности поинт-регистрации Минимальное количество ночей 0" at bounding box center [249, 164] width 473 height 23
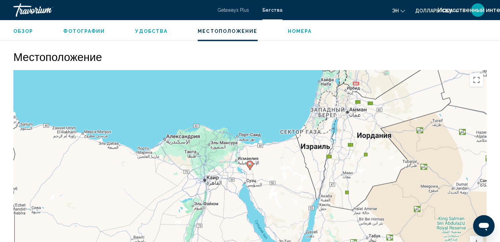
scroll to position [696, 0]
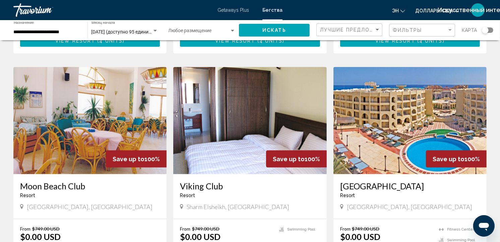
scroll to position [703, 0]
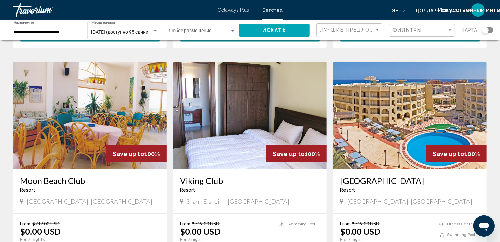
click at [217, 124] on img "Основное содержание" at bounding box center [249, 115] width 153 height 107
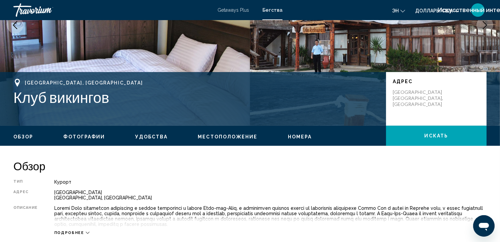
scroll to position [116, 0]
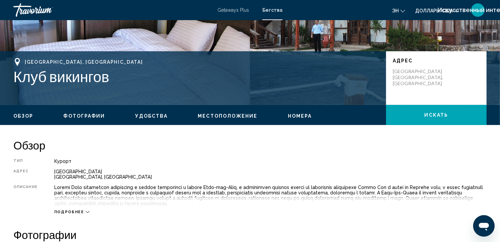
click at [293, 114] on span "Номера" at bounding box center [300, 115] width 24 height 5
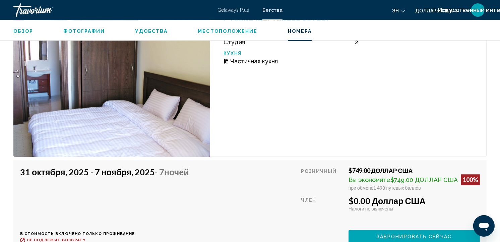
scroll to position [1552, 0]
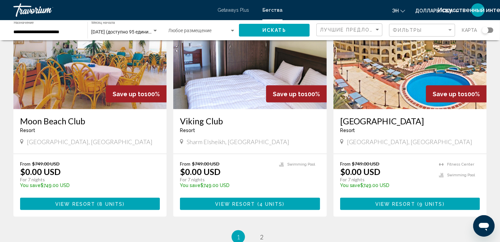
scroll to position [750, 0]
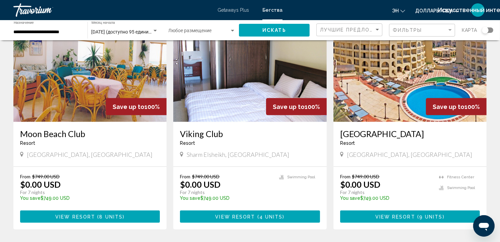
click at [491, 29] on div "Виджет поиска" at bounding box center [487, 29] width 11 height 5
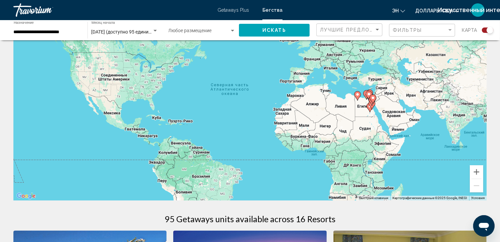
scroll to position [49, 0]
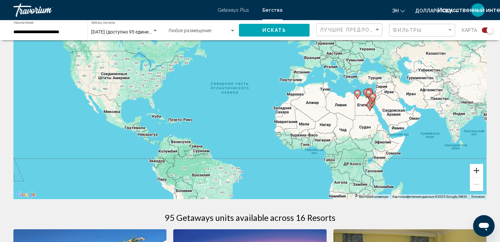
click at [473, 169] on button "Увеличить" at bounding box center [476, 170] width 13 height 13
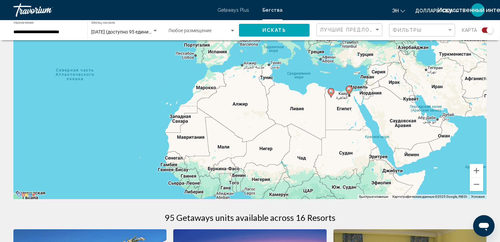
drag, startPoint x: 450, startPoint y: 152, endPoint x: 314, endPoint y: 148, distance: 136.7
click at [314, 148] on div "Чтобы активировать перетаскивание с помощью клавиатуры, нажмите Alt + Ввод. Пос…" at bounding box center [249, 98] width 473 height 201
click at [475, 168] on button "Увеличить" at bounding box center [476, 170] width 13 height 13
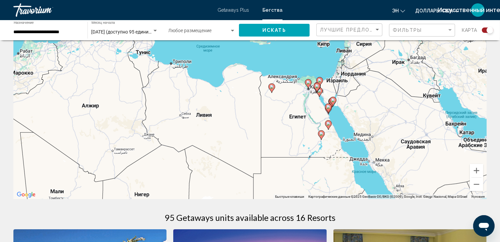
drag, startPoint x: 427, startPoint y: 144, endPoint x: 272, endPoint y: 139, distance: 154.8
click at [272, 139] on div "Чтобы активировать перетаскивание с помощью клавиатуры, нажмите Alt + Ввод. Пос…" at bounding box center [249, 98] width 473 height 201
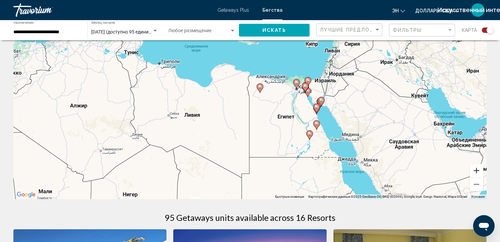
click at [476, 168] on button "Увеличить" at bounding box center [476, 170] width 13 height 13
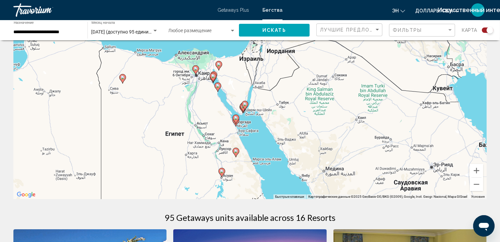
drag, startPoint x: 430, startPoint y: 142, endPoint x: 282, endPoint y: 138, distance: 148.1
click at [282, 138] on div "Чтобы активировать перетаскивание с помощью клавиатуры, нажмите Alt + Ввод. Пос…" at bounding box center [249, 98] width 473 height 201
click at [246, 103] on image "Основное содержание" at bounding box center [245, 104] width 4 height 4
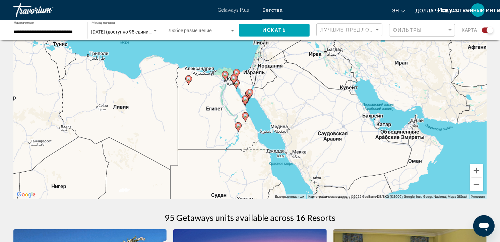
click at [249, 91] on image "Основное содержание" at bounding box center [250, 92] width 4 height 4
type input "**********"
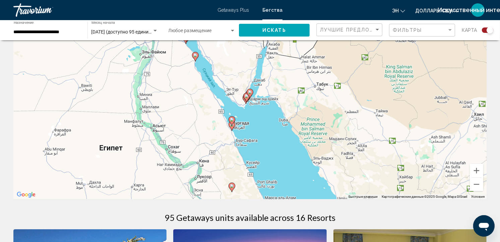
click at [249, 91] on image "Основное содержание" at bounding box center [250, 92] width 4 height 4
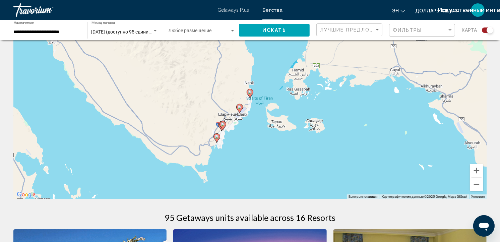
click at [224, 125] on image "Основное содержание" at bounding box center [223, 124] width 4 height 4
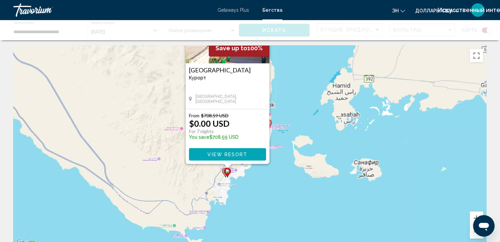
scroll to position [0, 0]
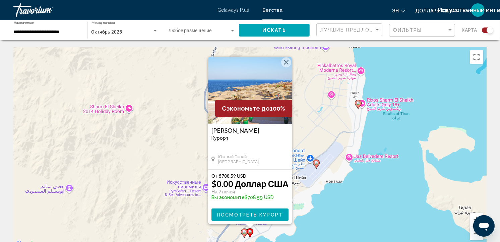
click at [332, 217] on div "Чтобы активировать перетаскивание с помощью клавиатуры, нажмите Alt + Ввод. Пос…" at bounding box center [249, 147] width 473 height 201
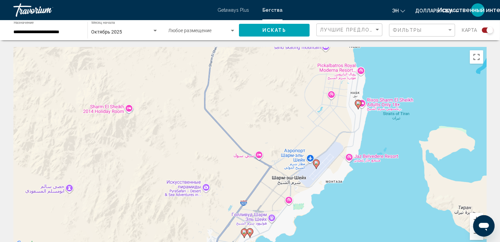
click at [316, 160] on icon "Основное содержание" at bounding box center [316, 164] width 6 height 9
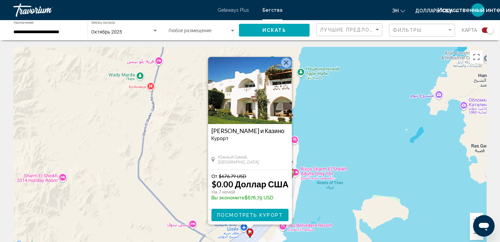
click at [257, 210] on button "Посмотреть курорт" at bounding box center [249, 215] width 77 height 12
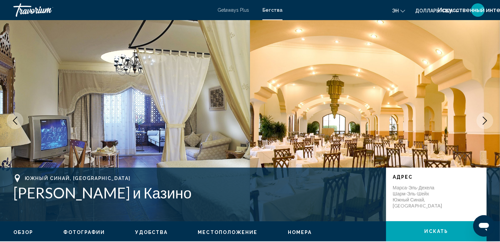
click at [291, 232] on span "Номера" at bounding box center [300, 231] width 24 height 5
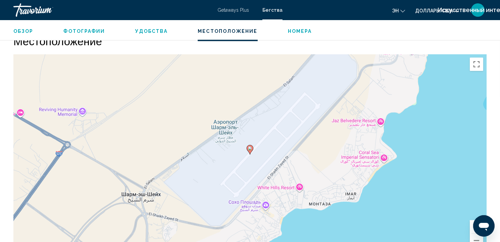
scroll to position [761, 0]
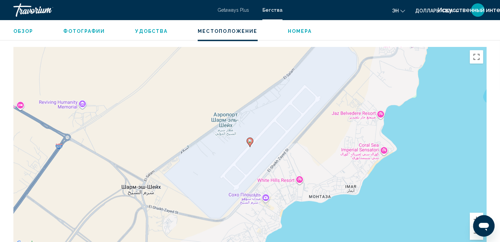
click at [264, 196] on div "Чтобы активировать перетаскивание с помощью клавиатуры, нажмите Alt + Ввод. Пос…" at bounding box center [249, 147] width 473 height 201
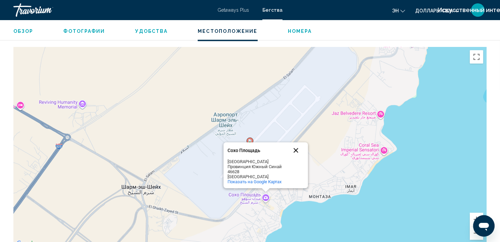
click at [296, 150] on button "Закрыть" at bounding box center [296, 150] width 16 height 16
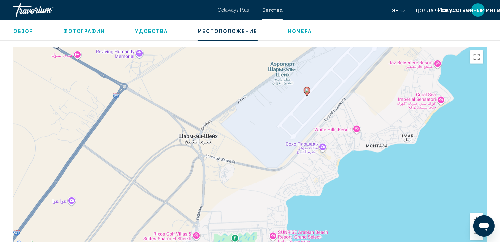
drag, startPoint x: 222, startPoint y: 187, endPoint x: 299, endPoint y: 102, distance: 115.0
click at [299, 102] on div "Чтобы активировать перетаскивание с помощью клавиатуры, нажмите Alt + Ввод. Пос…" at bounding box center [249, 147] width 473 height 201
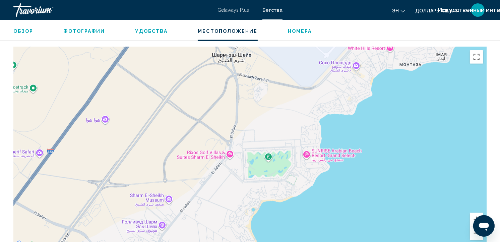
drag, startPoint x: 276, startPoint y: 168, endPoint x: 290, endPoint y: 125, distance: 45.6
click at [290, 125] on div "Чтобы активировать перетаскивание с помощью клавиатуры, нажмите Alt + Ввод. Пос…" at bounding box center [249, 147] width 473 height 201
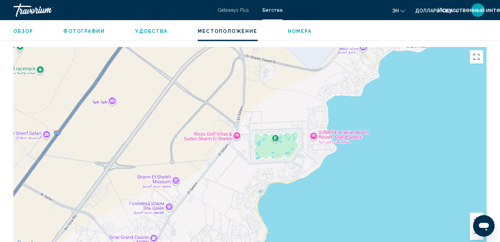
drag, startPoint x: 290, startPoint y: 125, endPoint x: 297, endPoint y: 86, distance: 39.2
click at [297, 91] on div "Чтобы активировать перетаскивание с помощью клавиатуры, нажмите Alt + Ввод. Пос…" at bounding box center [249, 147] width 473 height 201
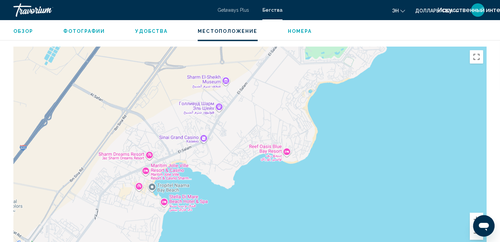
drag, startPoint x: 287, startPoint y: 123, endPoint x: 328, endPoint y: 68, distance: 68.9
click at [328, 68] on div "Основное содержание" at bounding box center [249, 147] width 473 height 201
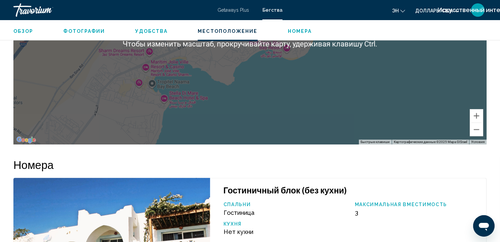
scroll to position [955, 0]
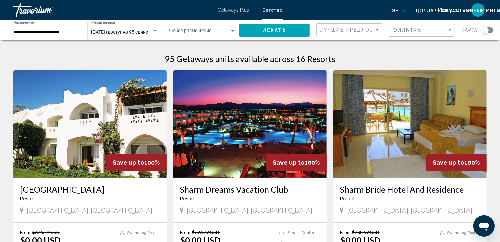
click at [491, 31] on div "Виджет поиска" at bounding box center [487, 29] width 11 height 5
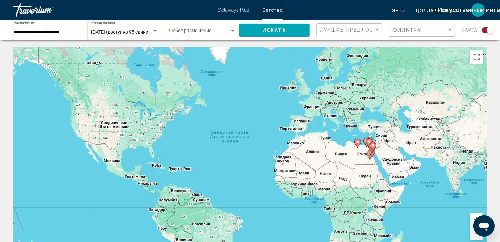
click at [372, 151] on gmp-advanced-marker "Основное содержание" at bounding box center [372, 147] width 7 height 10
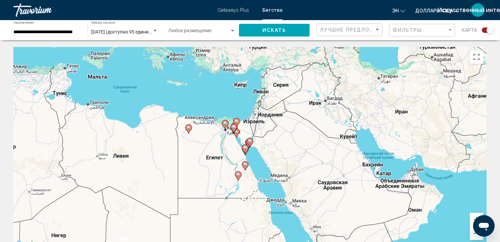
click at [249, 146] on gmp-advanced-marker "Основное содержание" at bounding box center [249, 142] width 7 height 10
type input "**********"
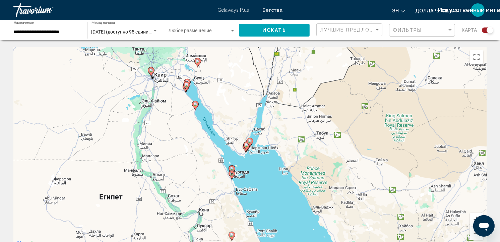
click at [249, 146] on gmp-advanced-marker "Основное содержание" at bounding box center [249, 142] width 7 height 10
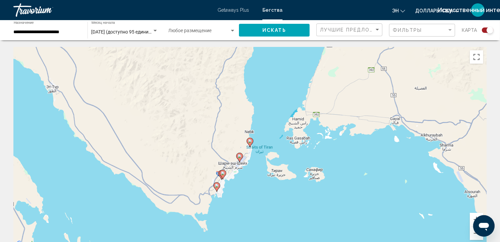
click at [216, 185] on image "Основное содержание" at bounding box center [217, 186] width 4 height 4
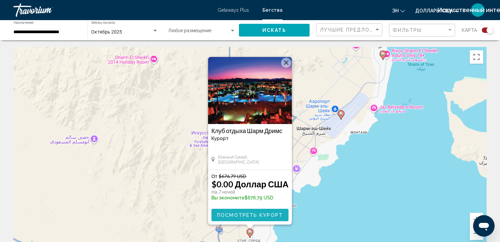
click at [248, 213] on span "Посмотреть курорт" at bounding box center [250, 214] width 66 height 5
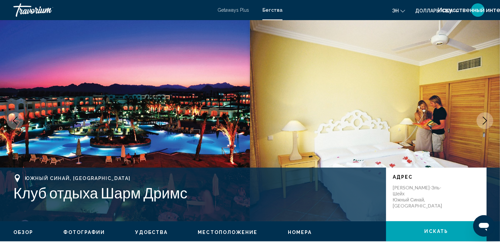
click at [292, 232] on span "Номера" at bounding box center [300, 231] width 24 height 5
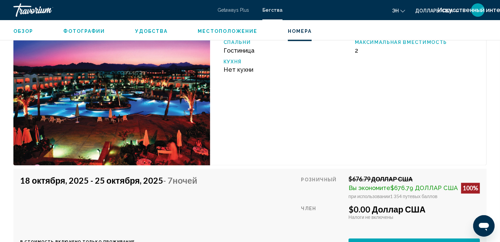
scroll to position [1149, 0]
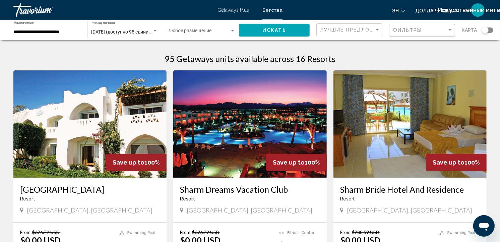
click at [489, 29] on div "Виджет поиска" at bounding box center [487, 29] width 11 height 5
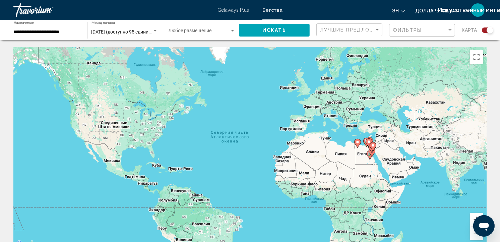
click at [370, 149] on gmp-advanced-marker "Основное содержание" at bounding box center [372, 147] width 7 height 10
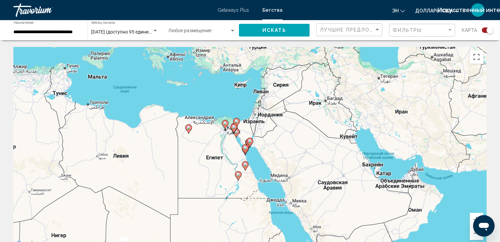
click at [247, 148] on image "Основное содержание" at bounding box center [245, 148] width 4 height 4
type input "**********"
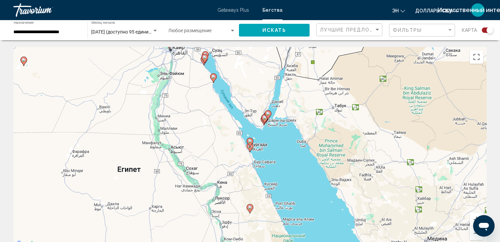
click at [247, 148] on gmp-advanced-marker "Основное содержание" at bounding box center [249, 147] width 7 height 10
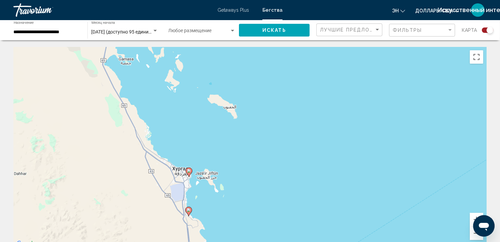
drag, startPoint x: 306, startPoint y: 92, endPoint x: 244, endPoint y: 162, distance: 93.3
click at [244, 162] on div "Чтобы активировать перетаскивание с помощью клавиатуры, нажмите Alt + Ввод. Пос…" at bounding box center [249, 147] width 473 height 201
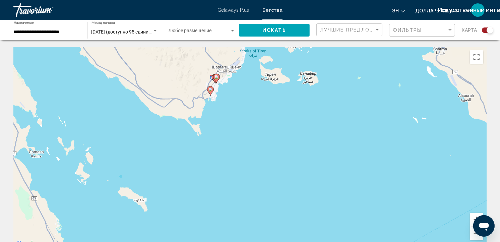
drag, startPoint x: 317, startPoint y: 88, endPoint x: 222, endPoint y: 186, distance: 135.9
click at [222, 186] on div "Чтобы активировать перетаскивание с помощью клавиатуры, нажмите Alt + Ввод. Пос…" at bounding box center [249, 147] width 473 height 201
click at [215, 78] on image "Основное содержание" at bounding box center [216, 77] width 4 height 4
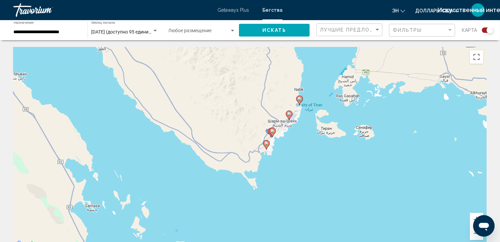
drag, startPoint x: 215, startPoint y: 78, endPoint x: 249, endPoint y: 84, distance: 33.9
click at [249, 84] on div "Чтобы активировать перетаскивание с помощью клавиатуры, нажмите Alt + Ввод. Пос…" at bounding box center [249, 147] width 473 height 201
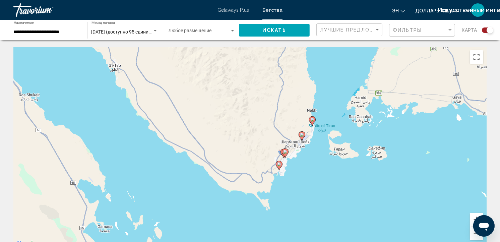
click at [302, 135] on image "Основное содержание" at bounding box center [302, 135] width 4 height 4
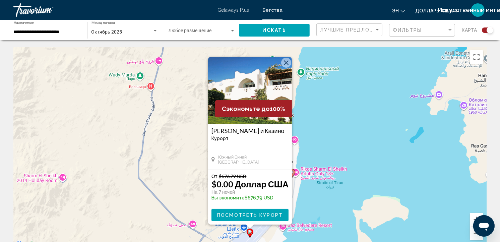
click at [318, 185] on div "Чтобы активировать перетаскивание с помощью клавиатуры, нажмите Alt + Ввод. Пос…" at bounding box center [249, 147] width 473 height 201
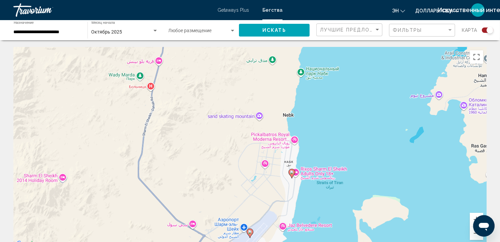
click at [292, 172] on image "Основное содержание" at bounding box center [292, 172] width 4 height 4
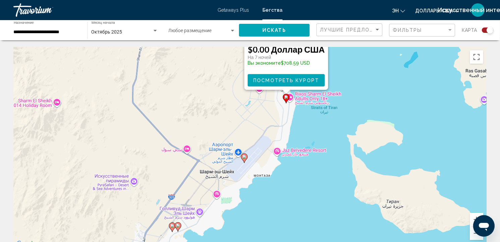
drag, startPoint x: 309, startPoint y: 178, endPoint x: 346, endPoint y: 44, distance: 139.4
click at [178, 225] on image "Основное содержание" at bounding box center [178, 225] width 4 height 4
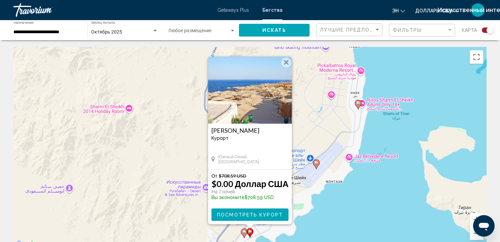
click at [207, 215] on div "Чтобы активировать перетаскивание с помощью клавиатуры, нажмите Alt + Ввод. Пос…" at bounding box center [249, 147] width 473 height 201
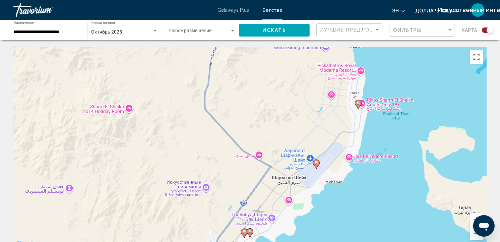
click at [244, 231] on image "Основное содержание" at bounding box center [244, 232] width 4 height 4
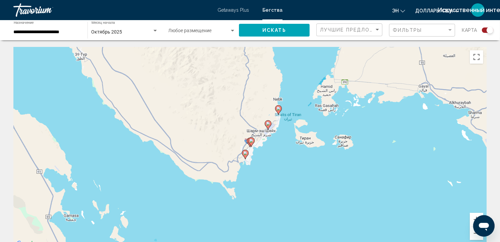
click at [248, 146] on gmp-advanced-marker "Основное содержание" at bounding box center [251, 142] width 7 height 10
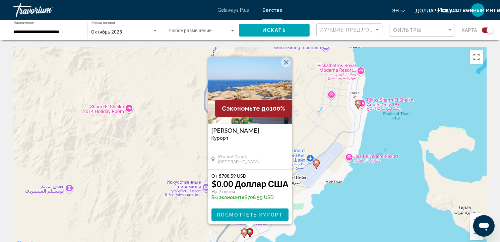
click at [242, 231] on image "Основное содержание" at bounding box center [244, 232] width 4 height 4
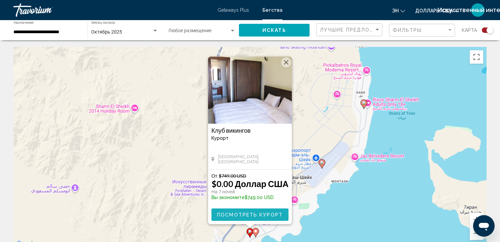
click at [260, 212] on span "Посмотреть курорт" at bounding box center [250, 214] width 66 height 5
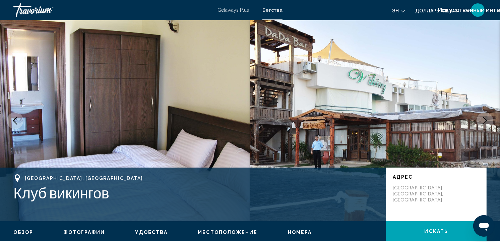
click at [294, 232] on span "Номера" at bounding box center [300, 231] width 24 height 5
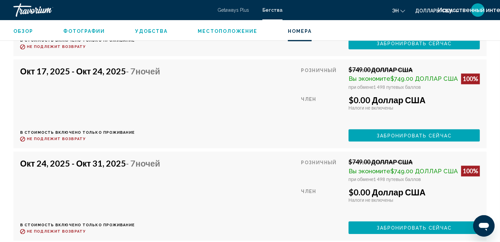
scroll to position [1254, 0]
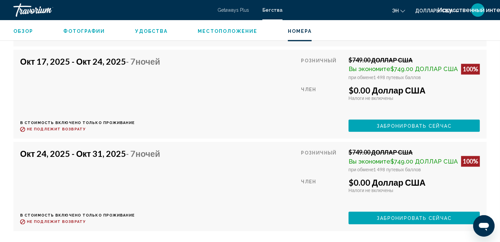
click at [275, 11] on span "Бегства" at bounding box center [272, 9] width 20 height 5
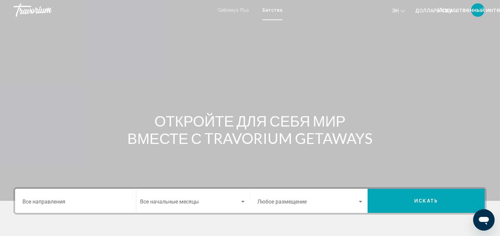
click at [60, 200] on input "Destination Все направления" at bounding box center [75, 203] width 106 height 6
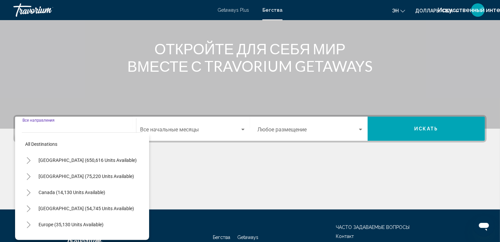
scroll to position [122, 0]
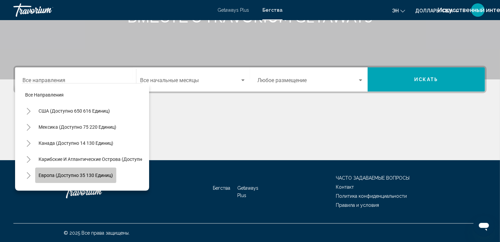
click at [81, 174] on span "Европа (доступно 35 130 единиц)" at bounding box center [76, 174] width 74 height 5
type input "**********"
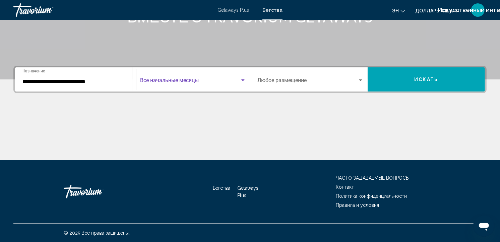
click at [171, 81] on span "Виджет поиска" at bounding box center [190, 82] width 100 height 6
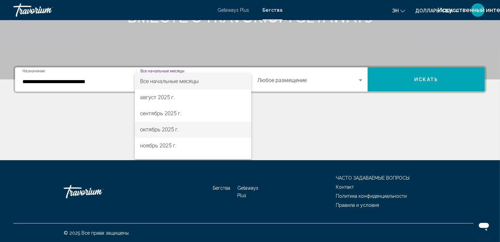
click at [171, 130] on font "октябрь 2025 г." at bounding box center [159, 129] width 39 height 6
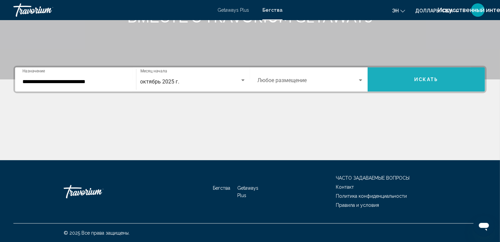
click at [393, 75] on button "Искать" at bounding box center [426, 79] width 118 height 24
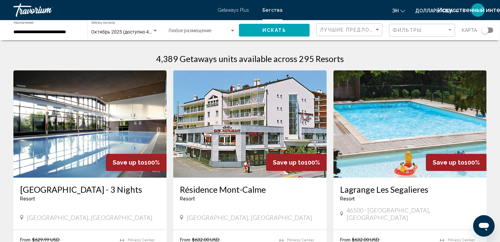
click at [490, 28] on div "Виджет поиска" at bounding box center [487, 29] width 11 height 5
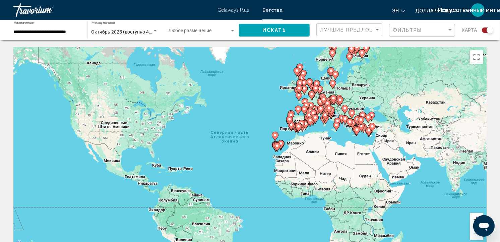
click at [316, 118] on image "Основное содержание" at bounding box center [315, 118] width 4 height 4
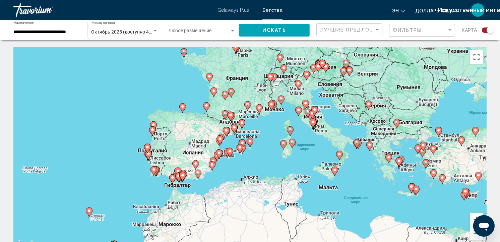
click at [334, 168] on image "Основное содержание" at bounding box center [335, 170] width 4 height 4
type input "**********"
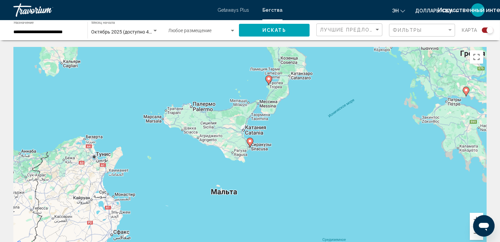
click at [269, 80] on image "Основное содержание" at bounding box center [269, 79] width 4 height 4
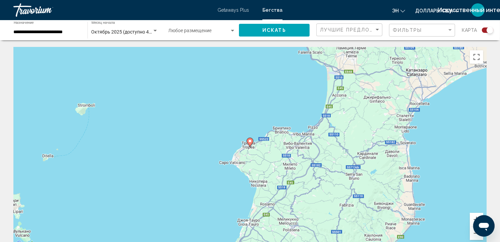
click at [250, 142] on image "Основное содержание" at bounding box center [250, 141] width 4 height 4
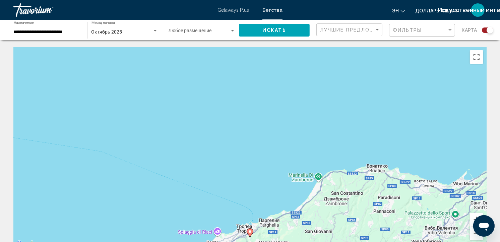
click at [249, 230] on image "Основное содержание" at bounding box center [250, 231] width 4 height 4
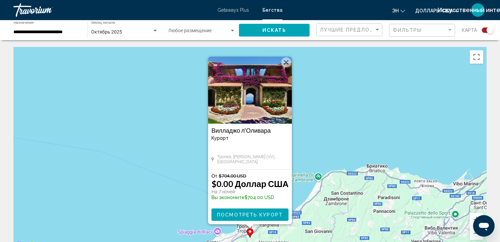
click at [261, 213] on span "Посмотреть курорт" at bounding box center [250, 214] width 66 height 5
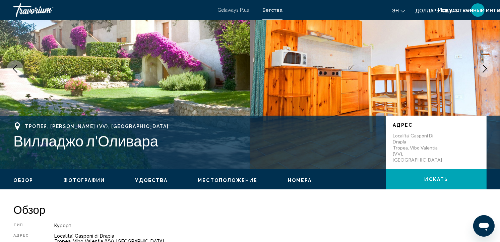
scroll to position [145, 0]
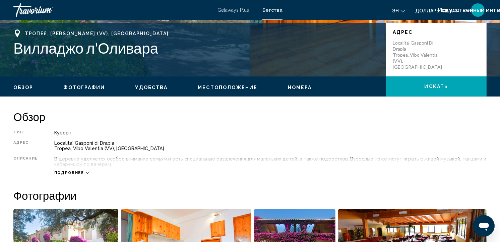
click at [295, 85] on span "Номера" at bounding box center [300, 87] width 24 height 5
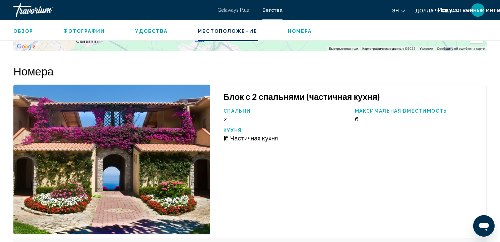
scroll to position [1237, 0]
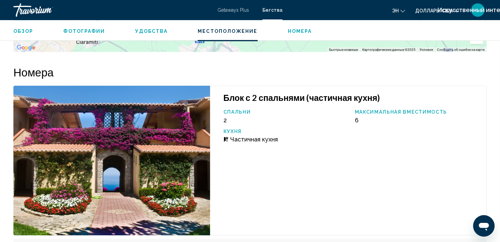
click at [235, 28] on ul "Обзор Фотографии Удобства Местоположение Номера Искать" at bounding box center [249, 30] width 473 height 7
click at [237, 32] on span "Местоположение" at bounding box center [228, 30] width 60 height 5
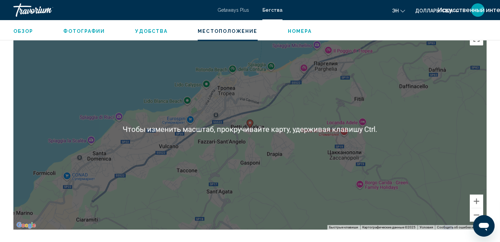
scroll to position [1093, 0]
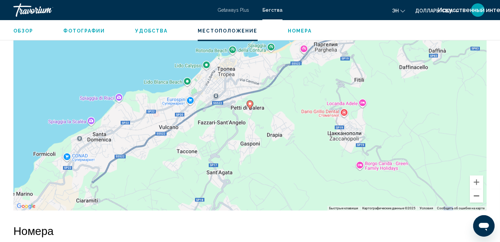
click at [474, 196] on button "Уменьшить" at bounding box center [476, 195] width 13 height 13
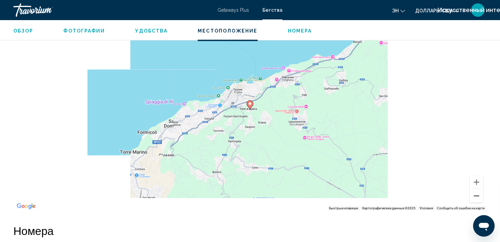
click at [474, 196] on button "Уменьшить" at bounding box center [476, 195] width 13 height 13
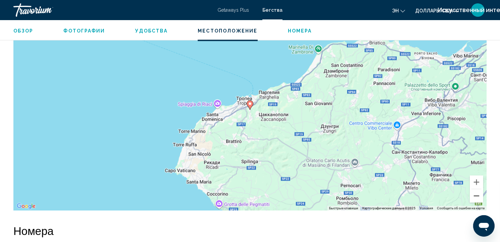
click at [474, 196] on button "Уменьшить" at bounding box center [476, 195] width 13 height 13
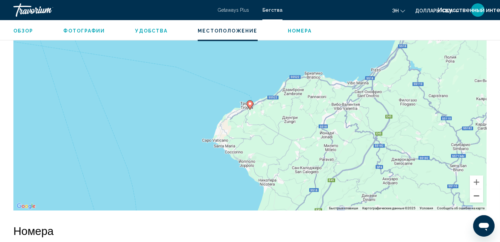
click at [474, 196] on button "Уменьшить" at bounding box center [476, 195] width 13 height 13
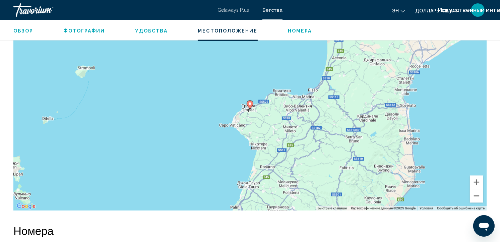
click at [474, 196] on button "Уменьшить" at bounding box center [476, 195] width 13 height 13
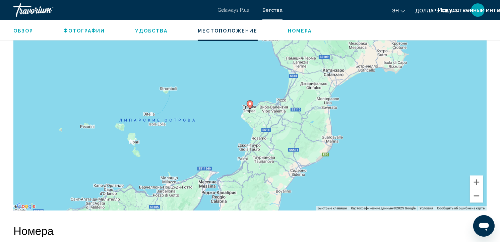
click at [474, 196] on button "Уменьшить" at bounding box center [476, 195] width 13 height 13
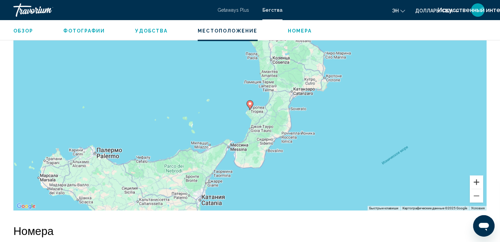
click at [479, 183] on button "Увеличить" at bounding box center [476, 181] width 13 height 13
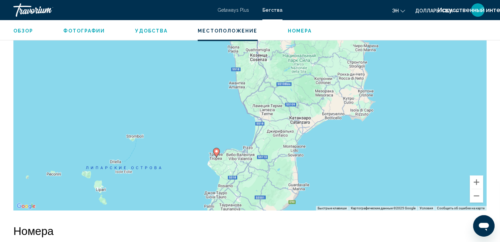
drag, startPoint x: 436, startPoint y: 158, endPoint x: 401, endPoint y: 207, distance: 60.4
click at [401, 207] on div "Чтобы активировать перетаскивание с помощью клавиатуры, нажмите Alt + Ввод. Пос…" at bounding box center [249, 110] width 473 height 201
click at [473, 196] on button "Уменьшить" at bounding box center [476, 195] width 13 height 13
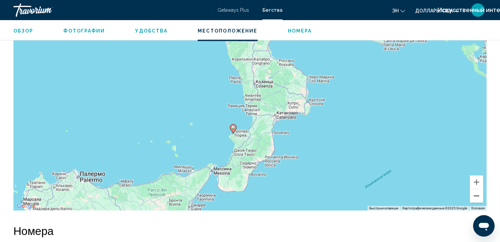
click at [473, 196] on button "Уменьшить" at bounding box center [476, 195] width 13 height 13
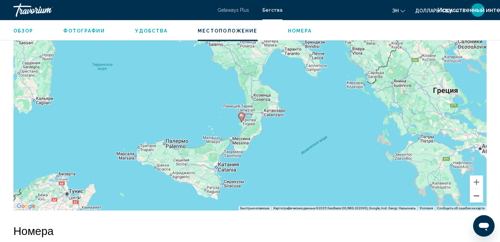
click at [473, 196] on button "Уменьшить" at bounding box center [476, 195] width 13 height 13
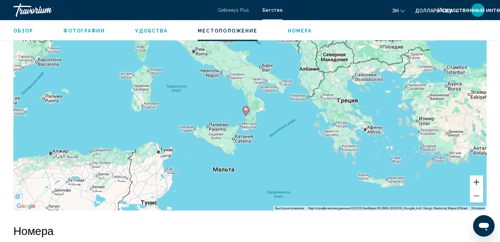
click at [475, 183] on button "Увеличить" at bounding box center [476, 181] width 13 height 13
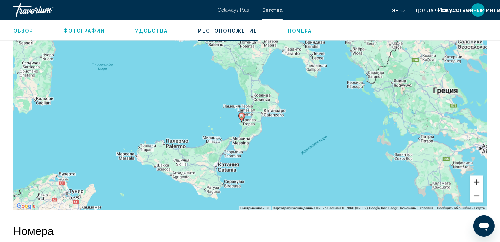
click at [475, 183] on button "Увеличить" at bounding box center [476, 181] width 13 height 13
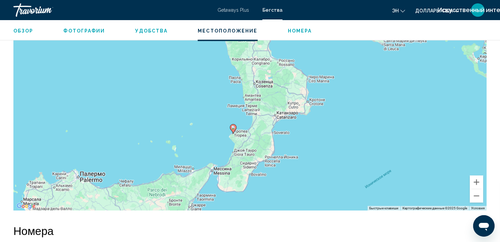
click at [381, 152] on div "Чтобы активировать перетаскивание с помощью клавиатуры, нажмите Alt + Ввод. Пос…" at bounding box center [249, 110] width 473 height 201
click at [476, 193] on button "Уменьшить" at bounding box center [476, 195] width 13 height 13
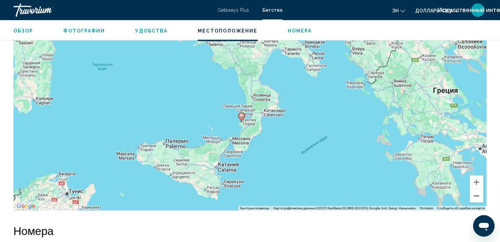
click at [476, 193] on button "Уменьшить" at bounding box center [476, 195] width 13 height 13
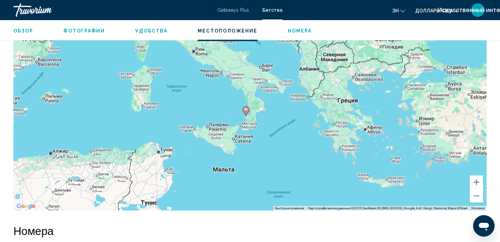
click at [367, 148] on div "Чтобы активировать перетаскивание с помощью клавиатуры, нажмите Alt + Ввод. Пос…" at bounding box center [249, 110] width 473 height 201
click at [475, 183] on button "Увеличить" at bounding box center [476, 181] width 13 height 13
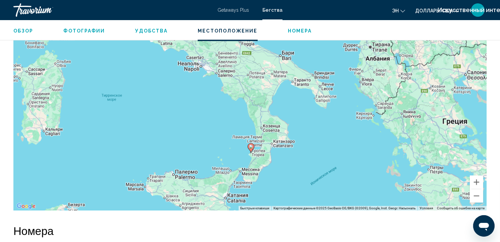
drag, startPoint x: 383, startPoint y: 144, endPoint x: 392, endPoint y: 175, distance: 32.2
click at [392, 175] on div "Чтобы активировать перетаскивание с помощью клавиатуры, нажмите Alt + Ввод. Пос…" at bounding box center [249, 110] width 473 height 201
click at [476, 180] on button "Увеличить" at bounding box center [476, 181] width 13 height 13
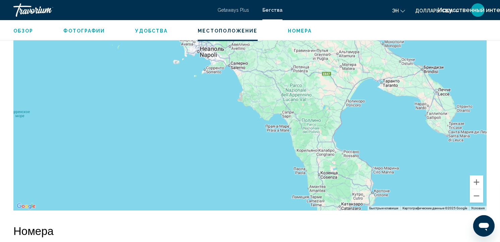
drag, startPoint x: 384, startPoint y: 138, endPoint x: 430, endPoint y: 167, distance: 54.5
click at [430, 167] on div "Чтобы активировать перетаскивание с помощью клавиатуры, нажмите Alt + Ввод. Пос…" at bounding box center [249, 110] width 473 height 201
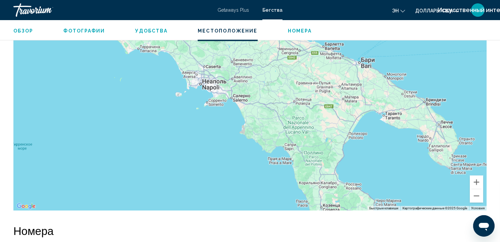
drag, startPoint x: 398, startPoint y: 158, endPoint x: 400, endPoint y: 184, distance: 26.2
click at [400, 184] on div "Чтобы активировать перетаскивание с помощью клавиатуры, нажмите Alt + Ввод. Пос…" at bounding box center [249, 110] width 473 height 201
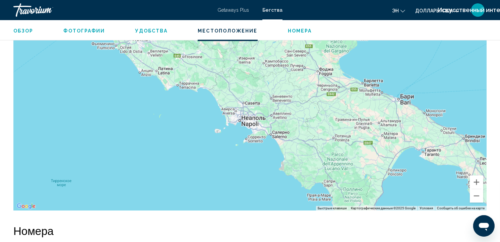
drag, startPoint x: 343, startPoint y: 136, endPoint x: 383, endPoint y: 175, distance: 55.4
click at [383, 175] on div "Основное содержание" at bounding box center [249, 110] width 473 height 201
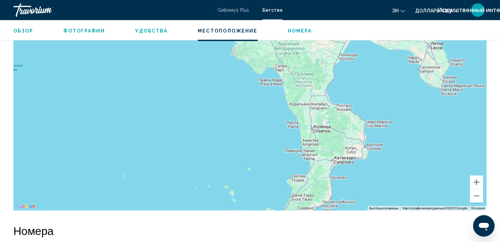
drag, startPoint x: 368, startPoint y: 150, endPoint x: 316, endPoint y: 24, distance: 136.1
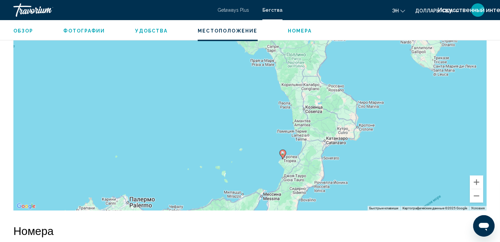
click at [283, 153] on image "Основное содержание" at bounding box center [283, 153] width 4 height 4
click at [283, 151] on icon "Основное содержание" at bounding box center [283, 154] width 6 height 9
click at [149, 29] on span "Удобства" at bounding box center [151, 30] width 32 height 5
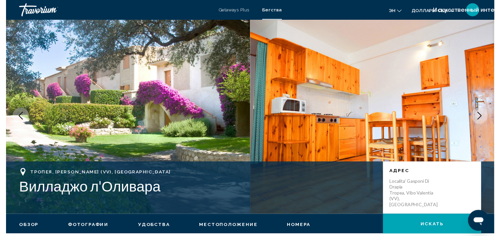
scroll to position [0, 0]
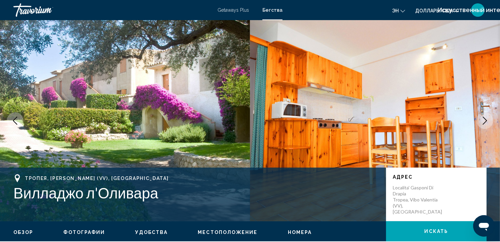
click at [275, 11] on span "Бегства" at bounding box center [272, 9] width 20 height 5
